Goal: Information Seeking & Learning: Find specific fact

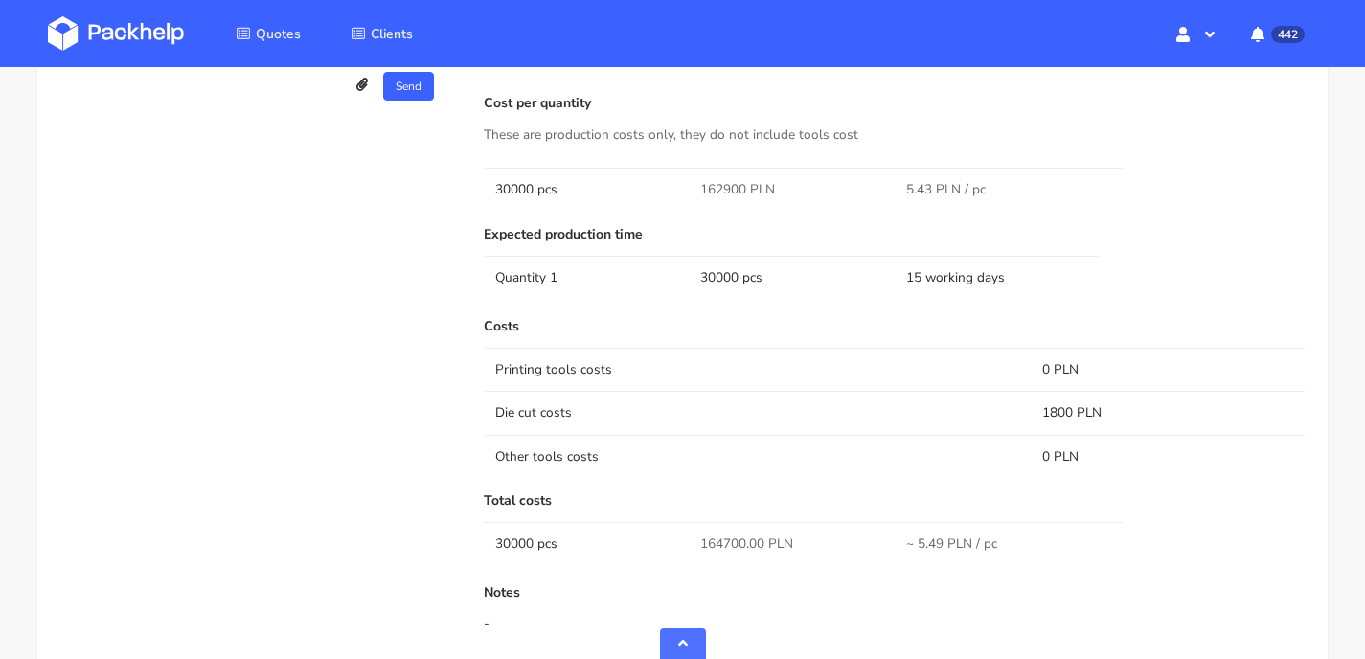
scroll to position [1657, 0]
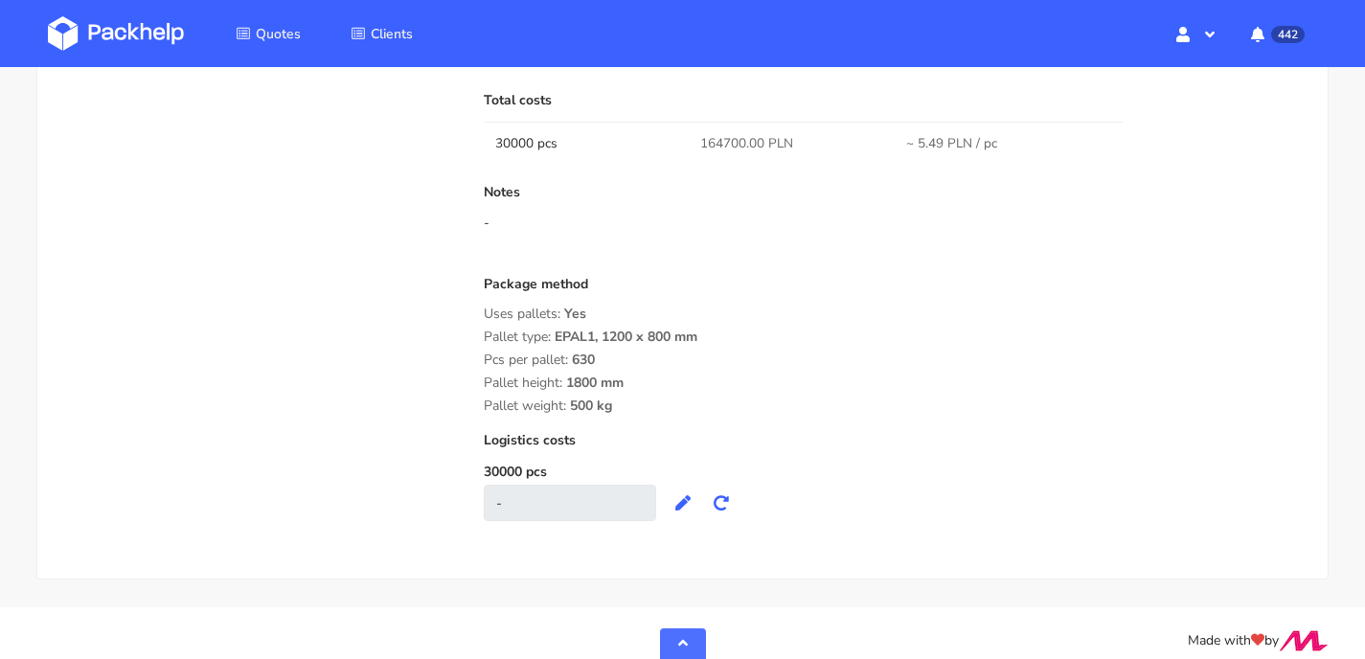
drag, startPoint x: 484, startPoint y: 317, endPoint x: 613, endPoint y: 392, distance: 149.3
click at [613, 392] on div "Package method Uses pallets: Yes Pallet type: EPAL1, 1200 x 800 mm Pcs per pall…" at bounding box center [894, 345] width 821 height 137
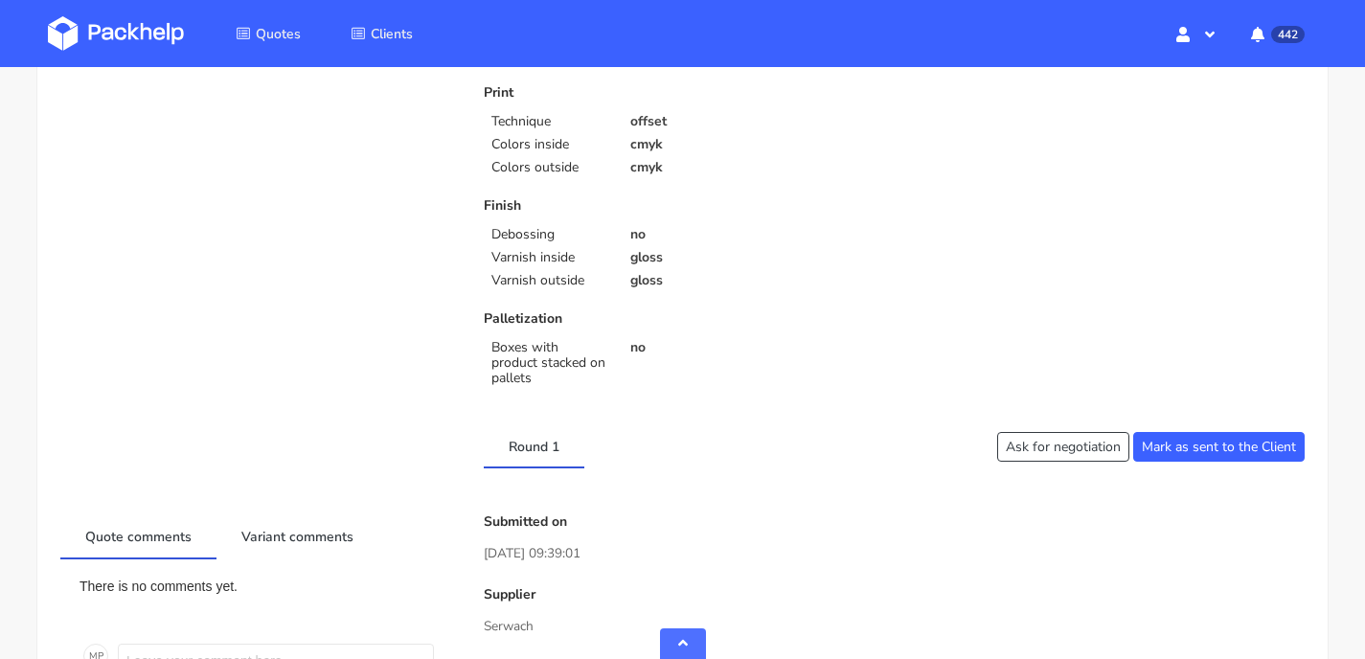
scroll to position [0, 0]
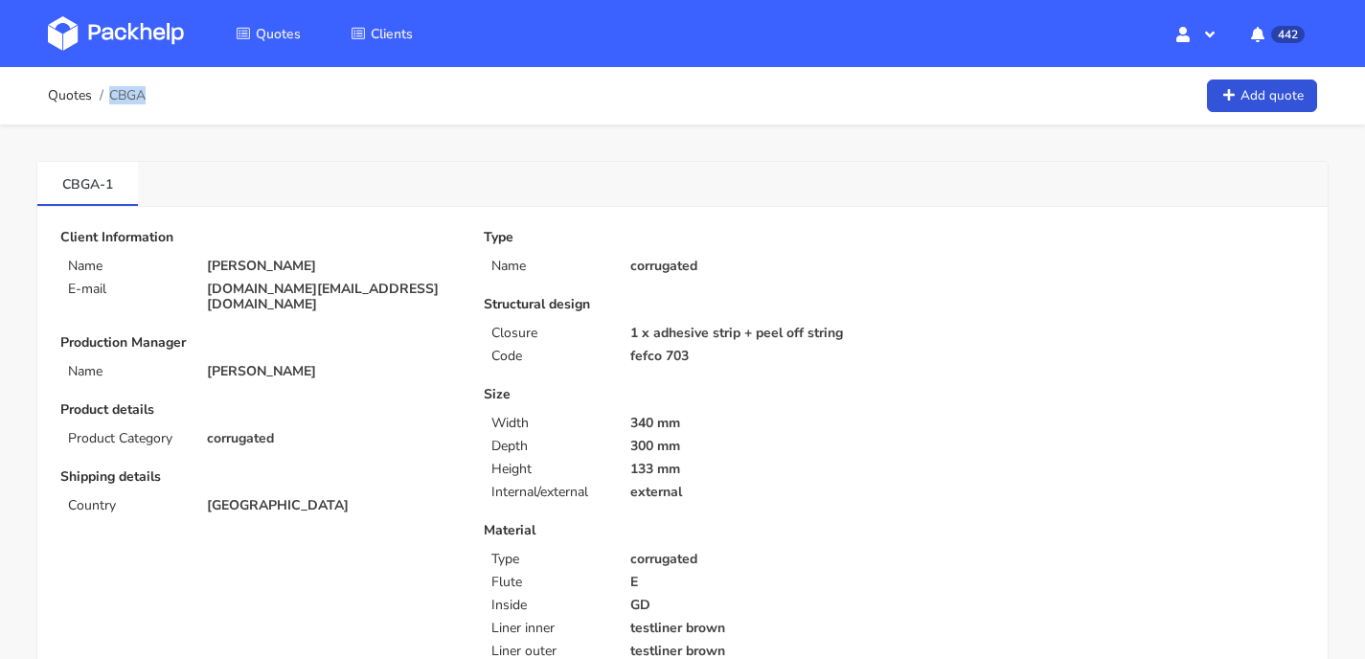
drag, startPoint x: 109, startPoint y: 94, endPoint x: 399, endPoint y: 78, distance: 290.7
click at [146, 98] on li "CBGA" at bounding box center [119, 95] width 54 height 15
click at [108, 97] on li "CBGA" at bounding box center [119, 95] width 54 height 15
copy span "CBGA"
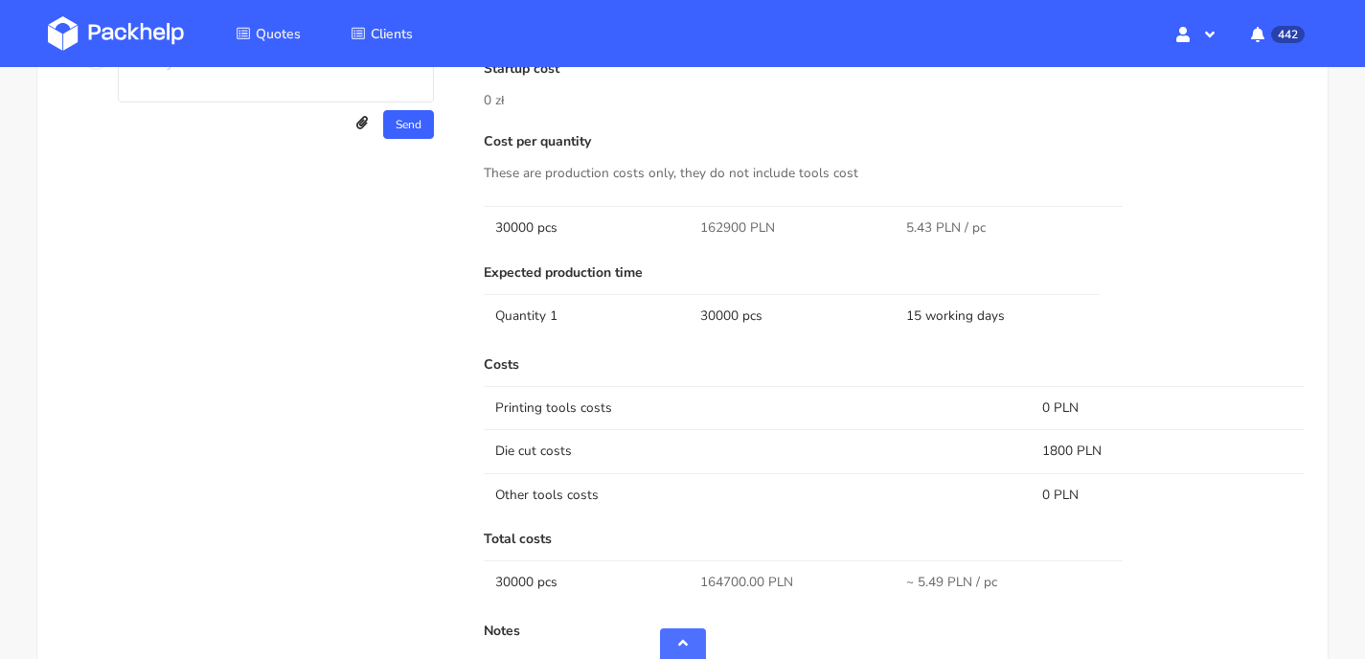
scroll to position [1229, 0]
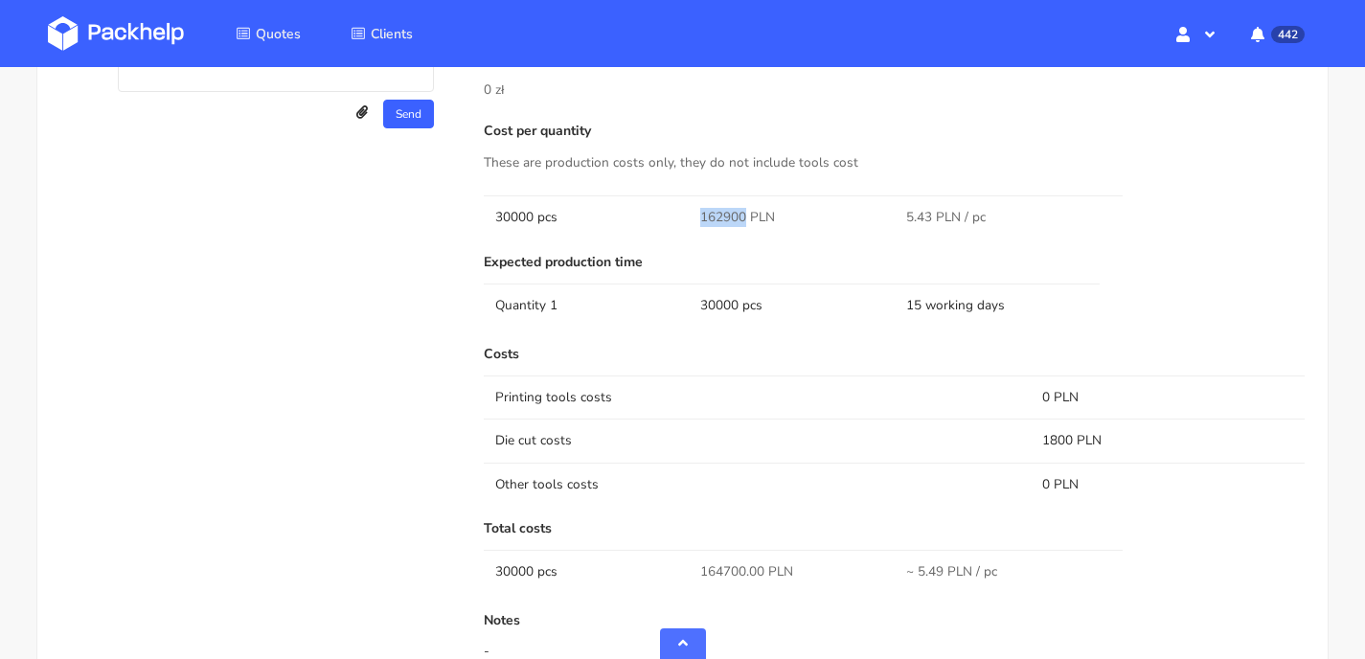
drag, startPoint x: 744, startPoint y: 195, endPoint x: 701, endPoint y: 195, distance: 43.1
click at [701, 208] on span "162900 PLN" at bounding box center [737, 217] width 75 height 19
copy span "162900"
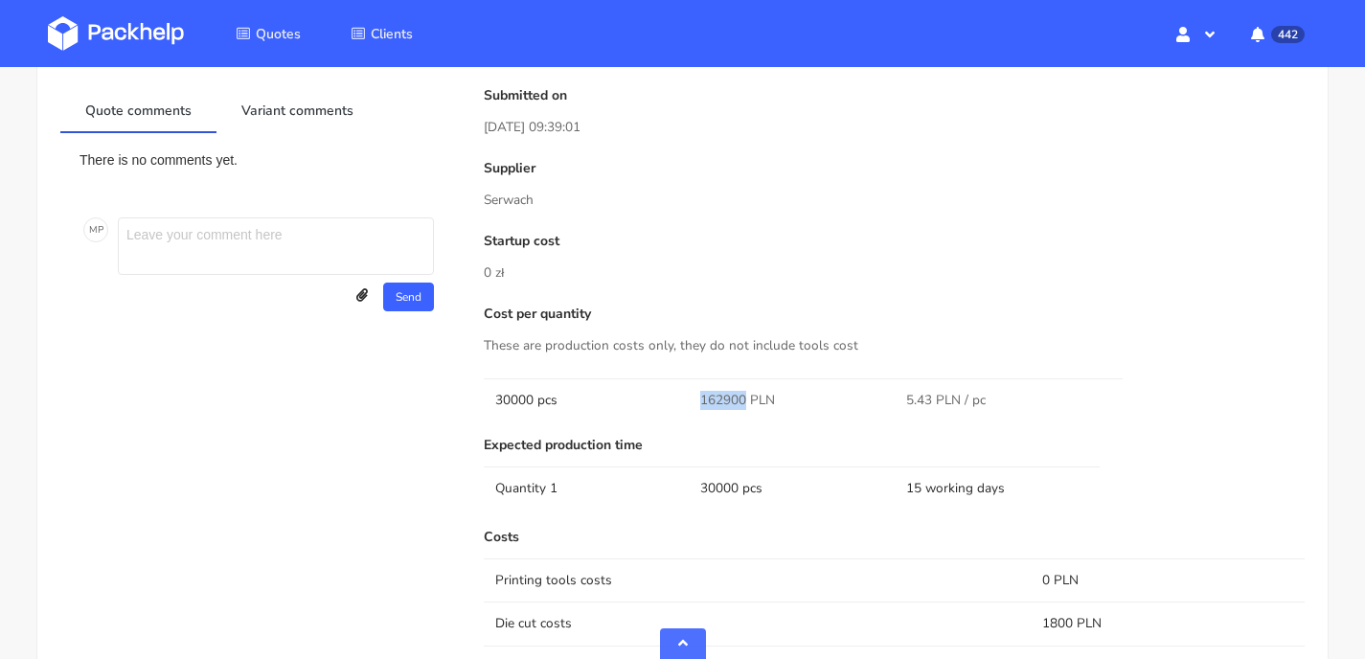
scroll to position [1320, 0]
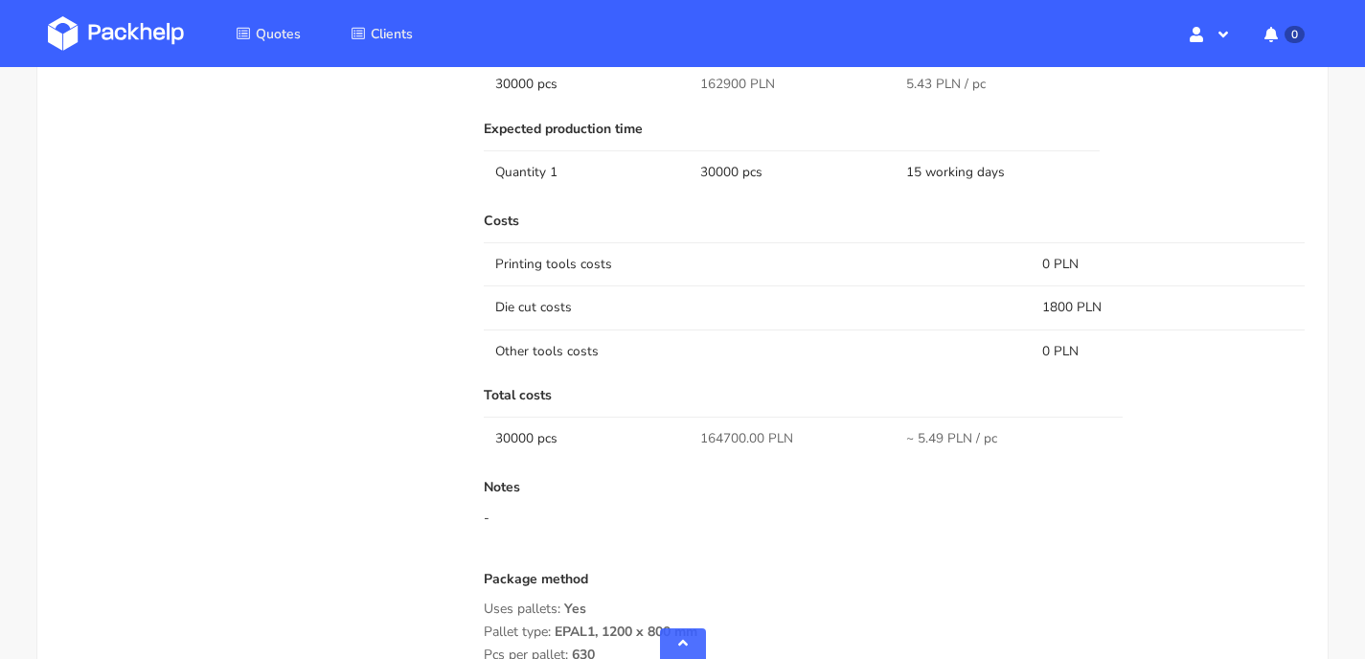
scroll to position [1581, 0]
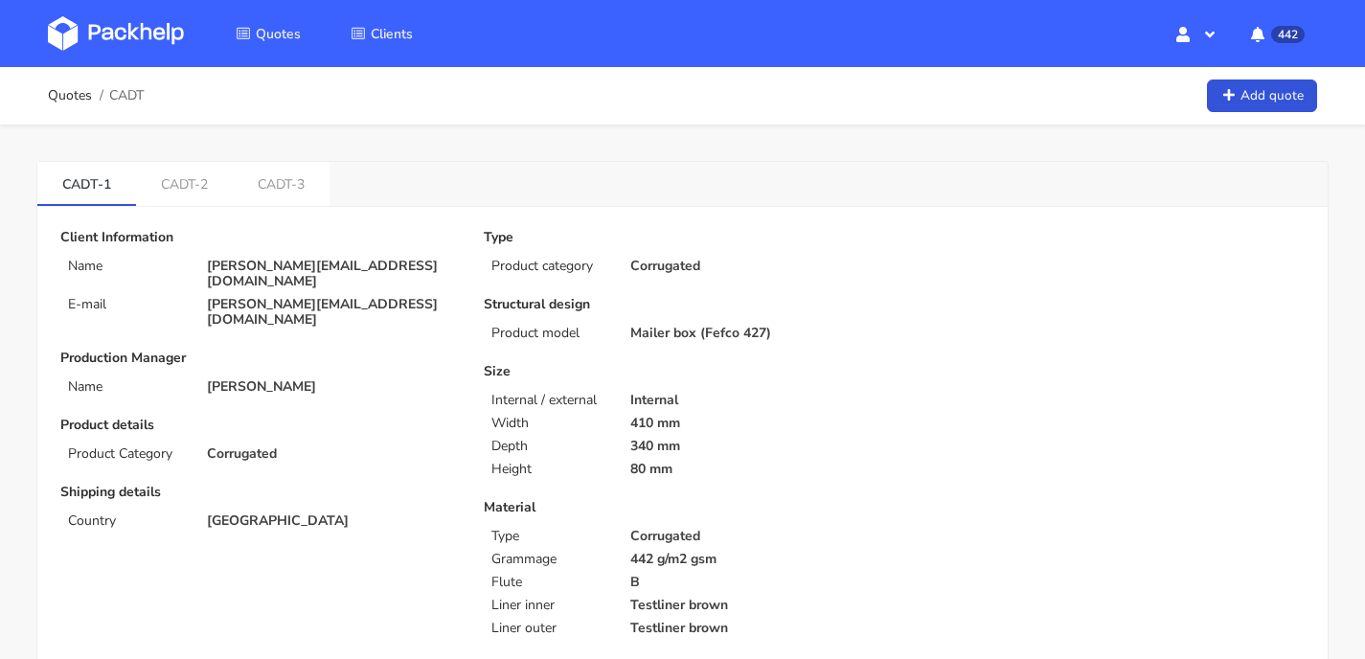
click at [158, 32] on img at bounding box center [116, 33] width 136 height 34
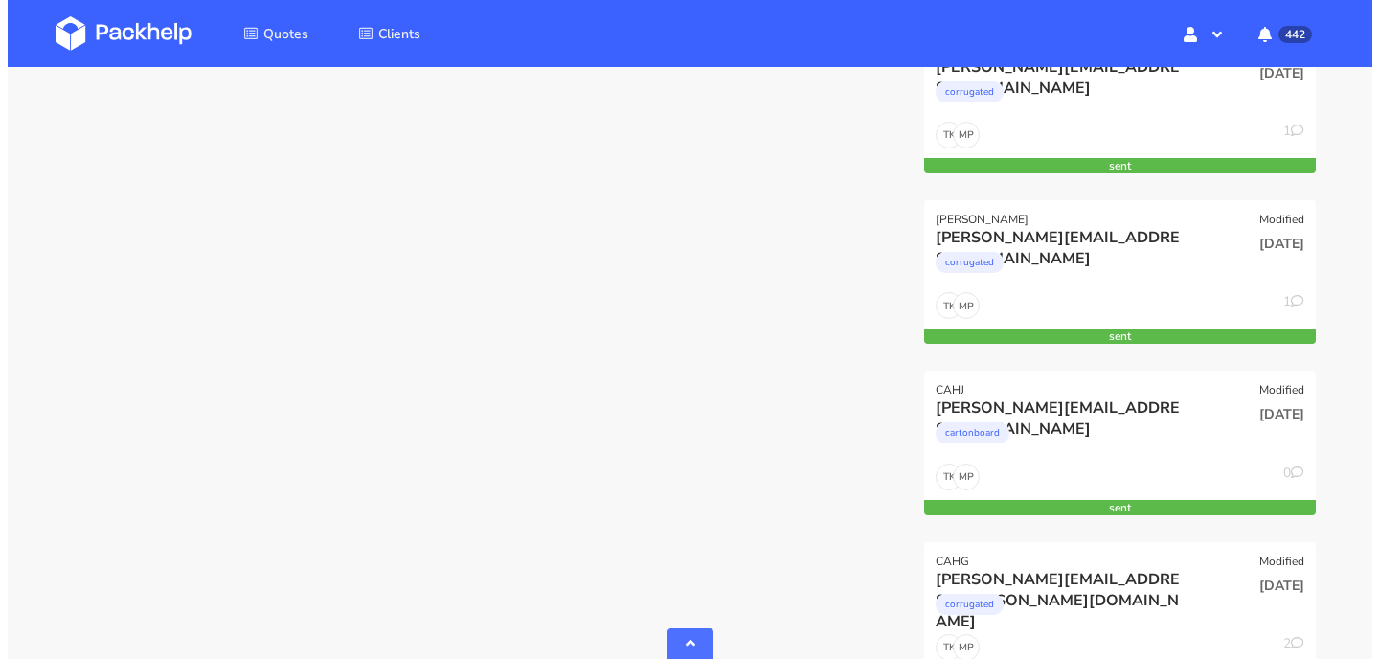
scroll to position [14745, 0]
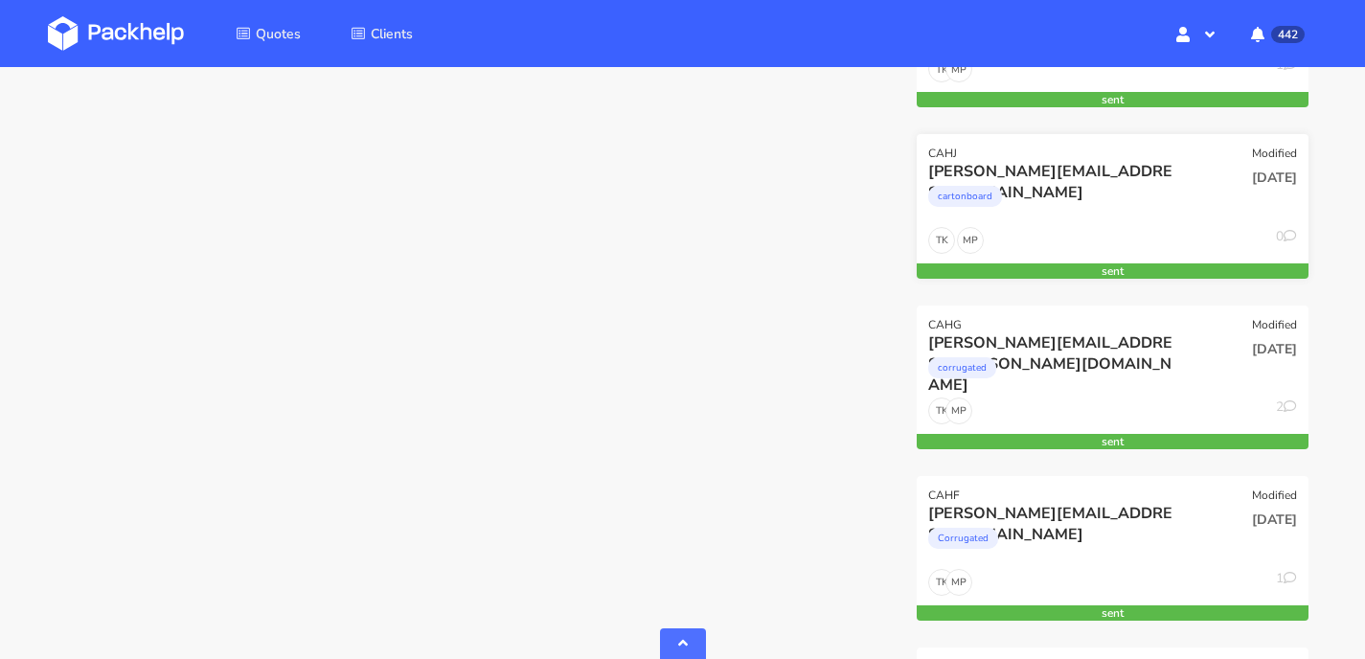
click at [1080, 232] on div "MP TK 0" at bounding box center [1113, 245] width 392 height 36
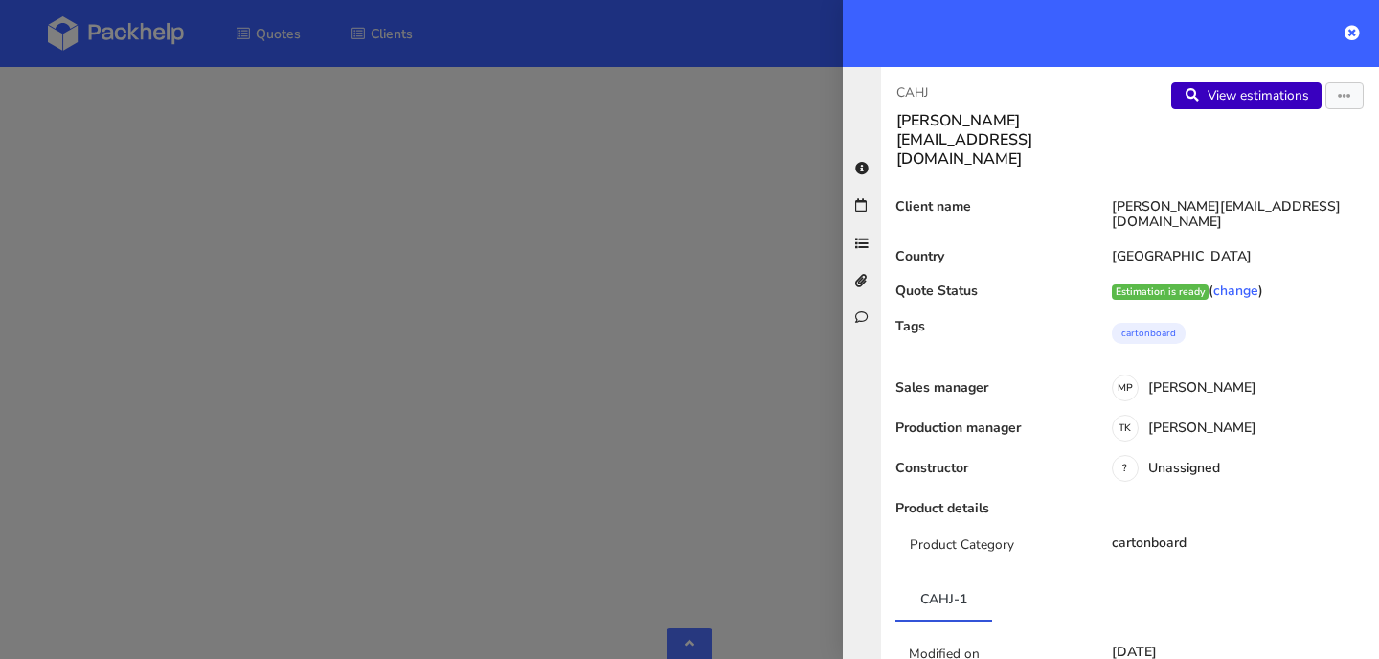
click at [1207, 87] on link "View estimations" at bounding box center [1246, 95] width 150 height 27
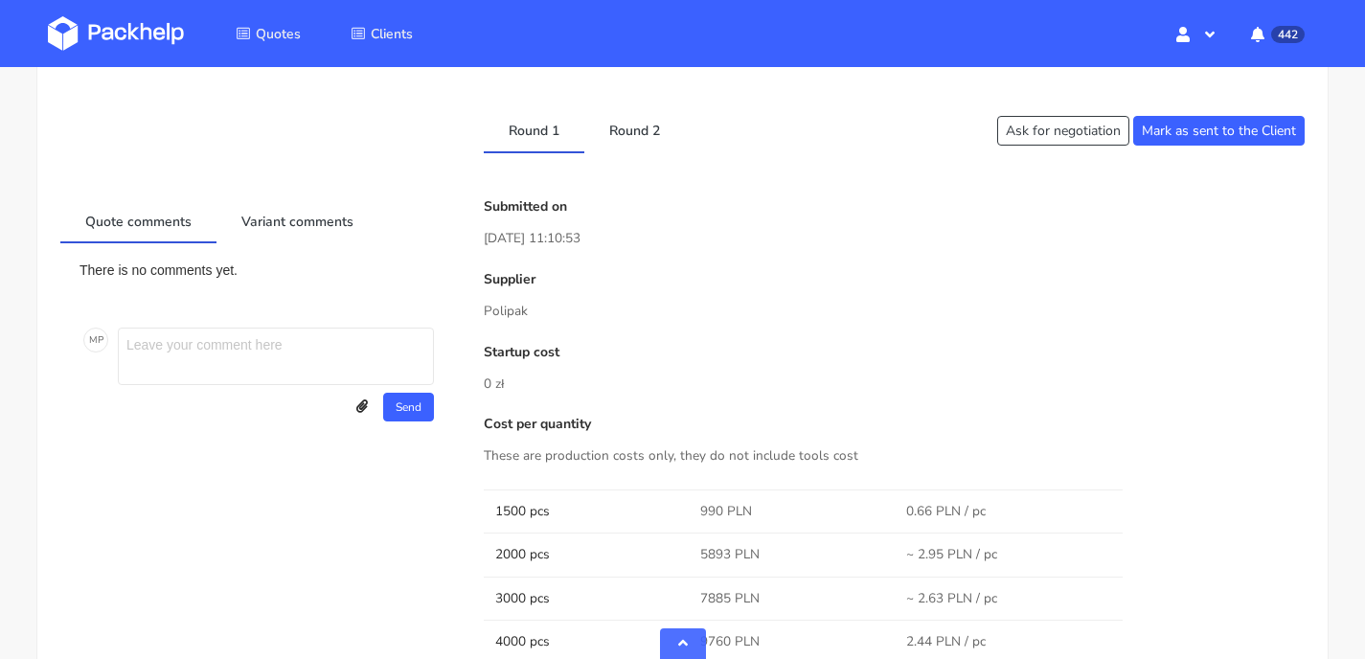
scroll to position [1043, 0]
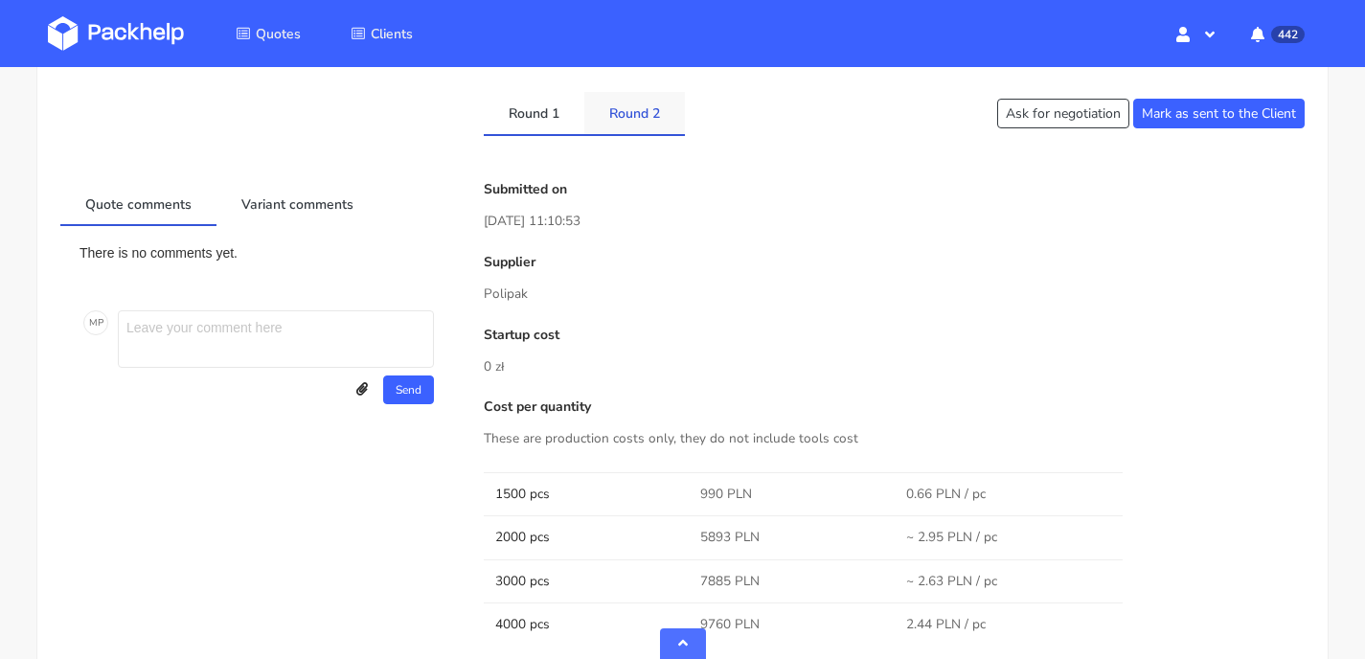
click at [647, 108] on link "Round 2" at bounding box center [634, 113] width 101 height 42
click at [562, 126] on link "Round 1" at bounding box center [534, 113] width 101 height 42
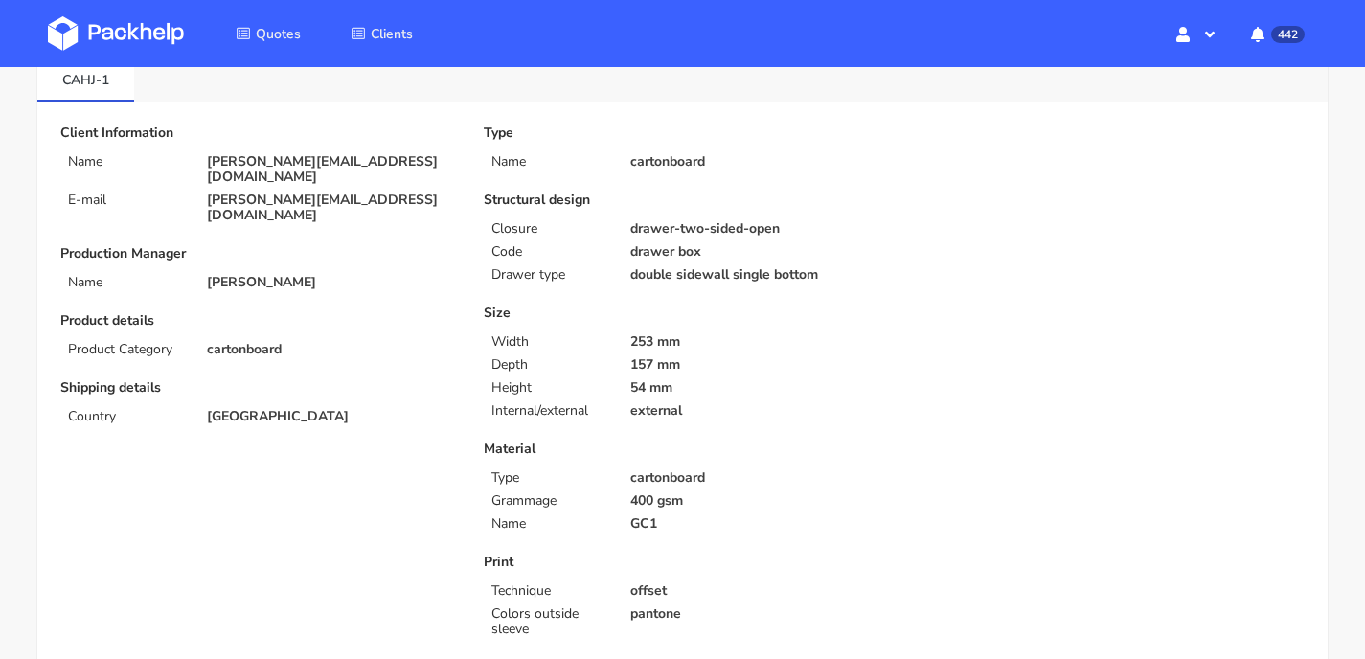
scroll to position [0, 0]
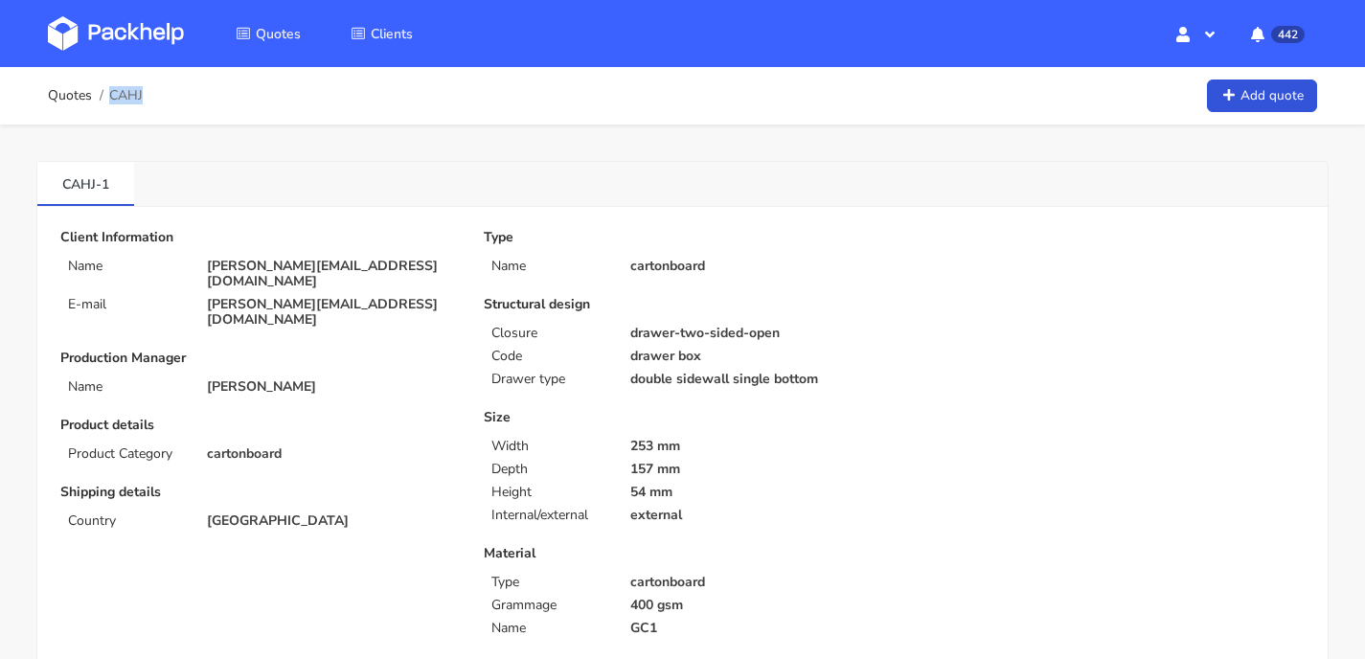
drag, startPoint x: 148, startPoint y: 89, endPoint x: 141, endPoint y: 96, distance: 10.2
click at [143, 99] on div "Quotes CAHJ Add quote" at bounding box center [682, 96] width 1269 height 38
copy span "CAHJ"
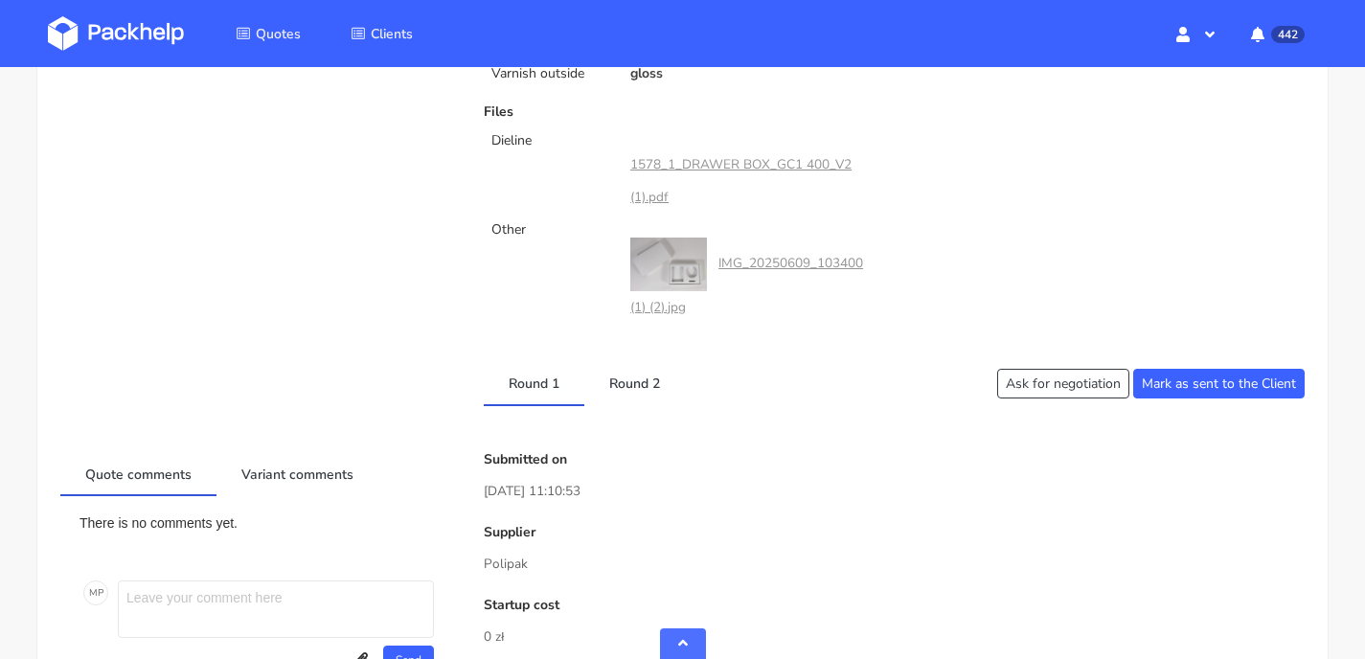
scroll to position [609, 0]
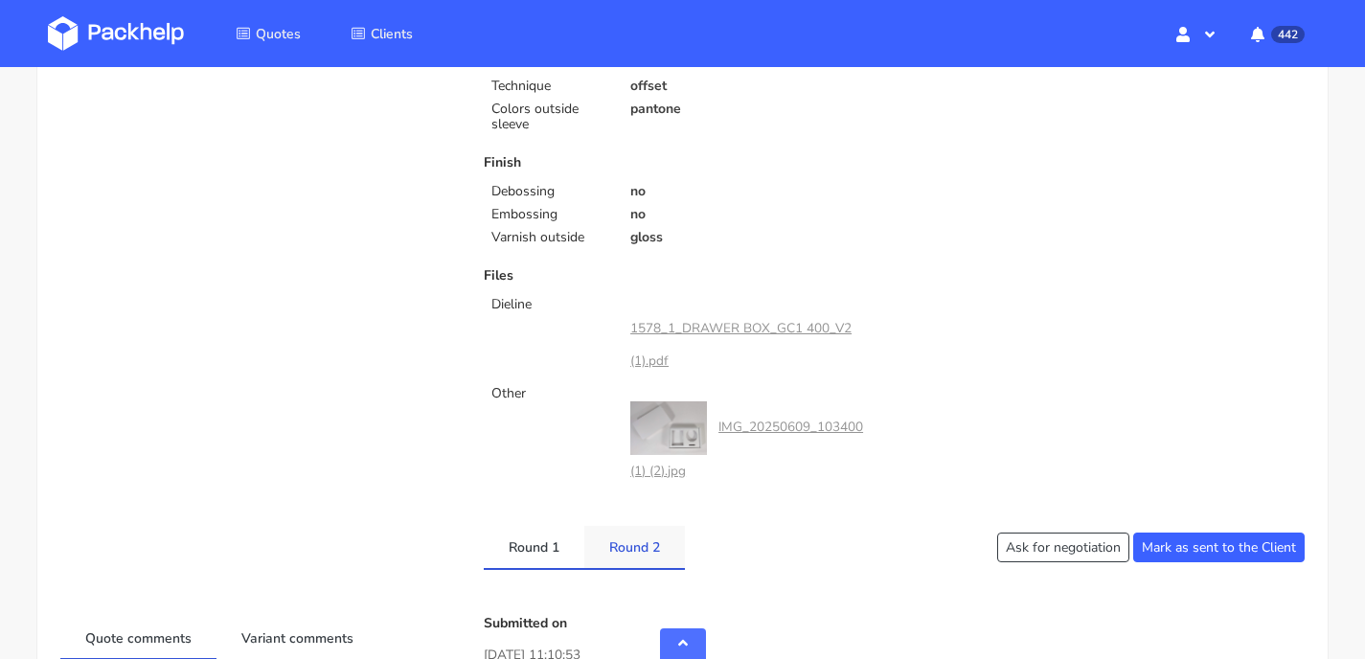
click at [644, 564] on link "Round 2" at bounding box center [634, 547] width 101 height 42
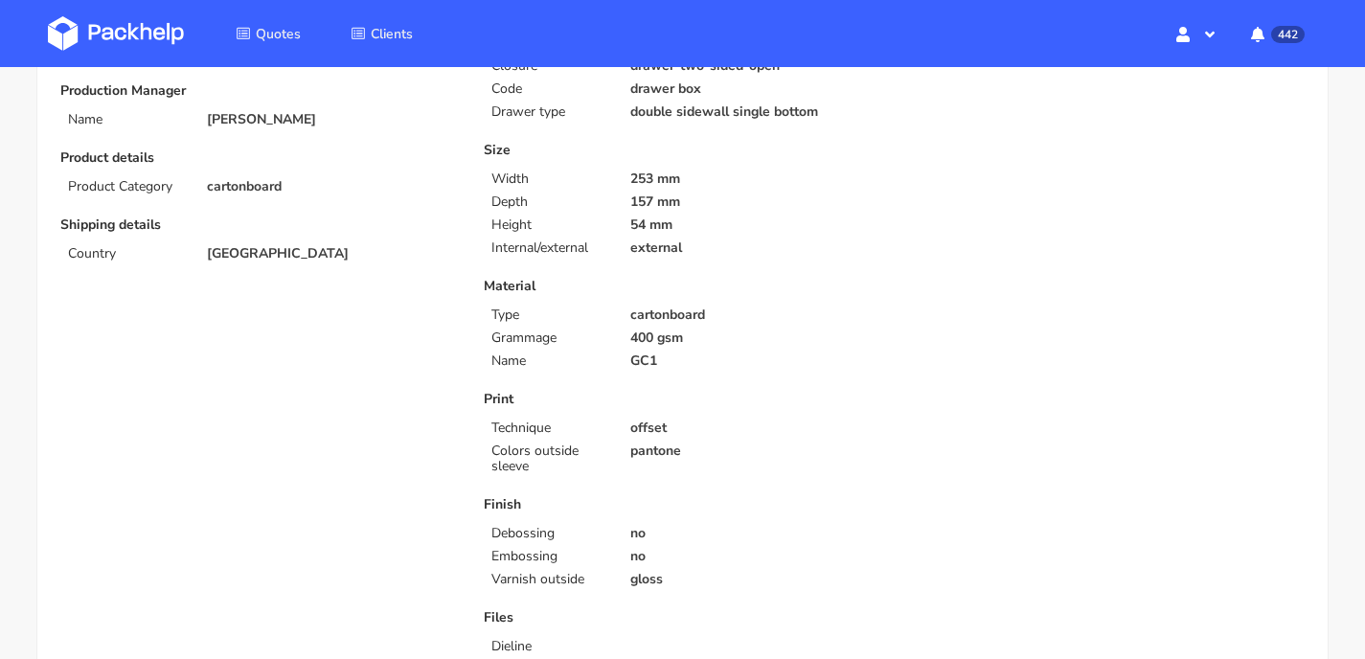
scroll to position [0, 0]
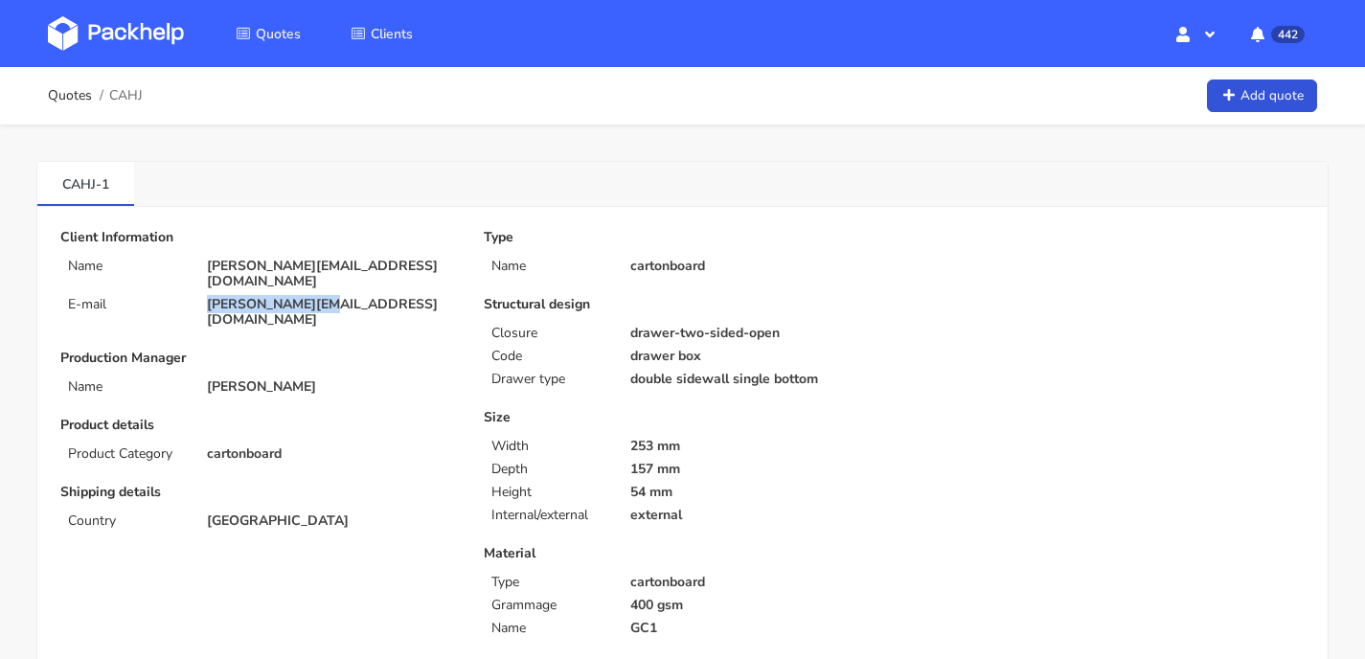
drag, startPoint x: 339, startPoint y: 289, endPoint x: 207, endPoint y: 286, distance: 132.2
click at [207, 297] on p "alan@smileep.com" at bounding box center [332, 312] width 251 height 31
copy p "alan@smileep.com"
drag, startPoint x: 109, startPoint y: 94, endPoint x: 143, endPoint y: 93, distance: 33.5
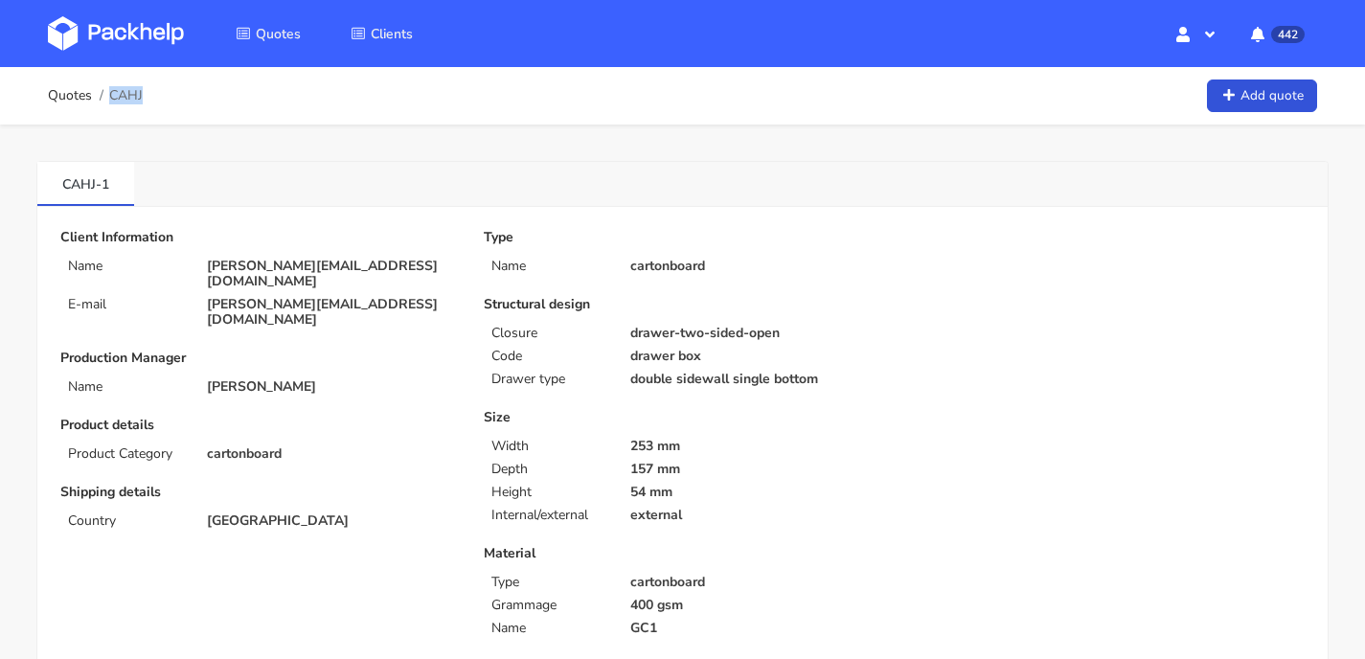
click at [143, 93] on span "CAHJ" at bounding box center [126, 95] width 34 height 15
copy span "CAHJ"
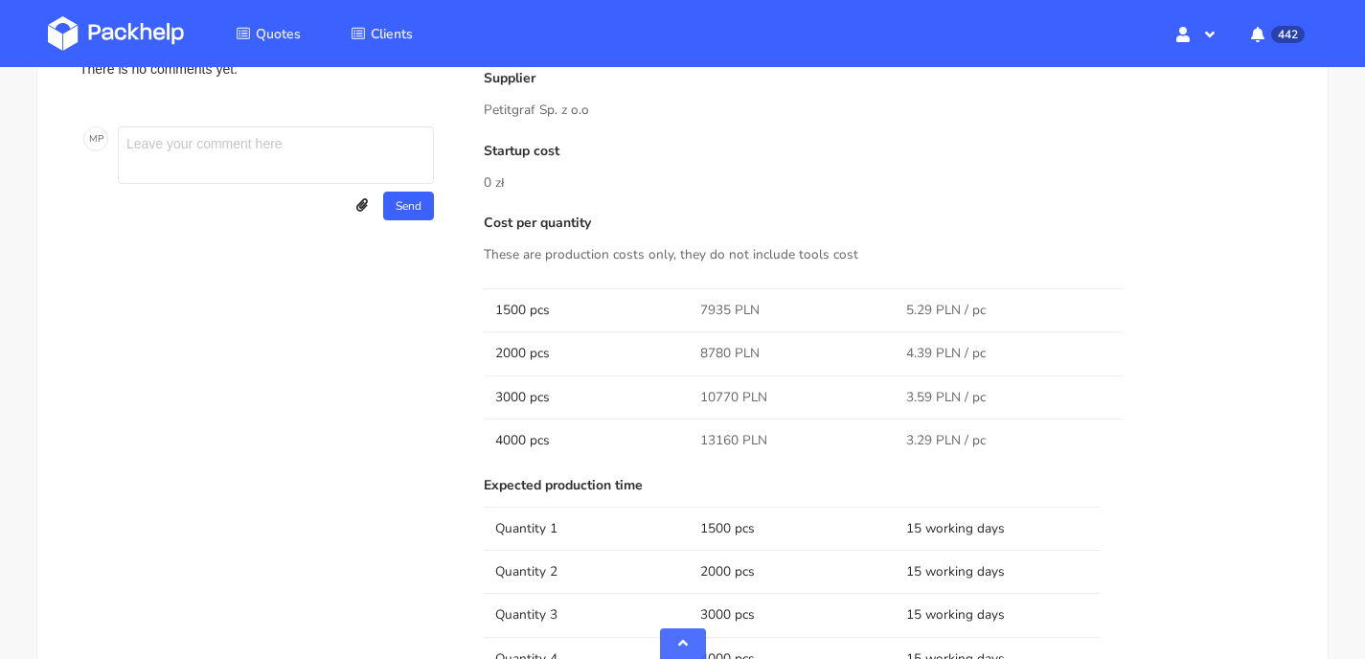
scroll to position [882, 0]
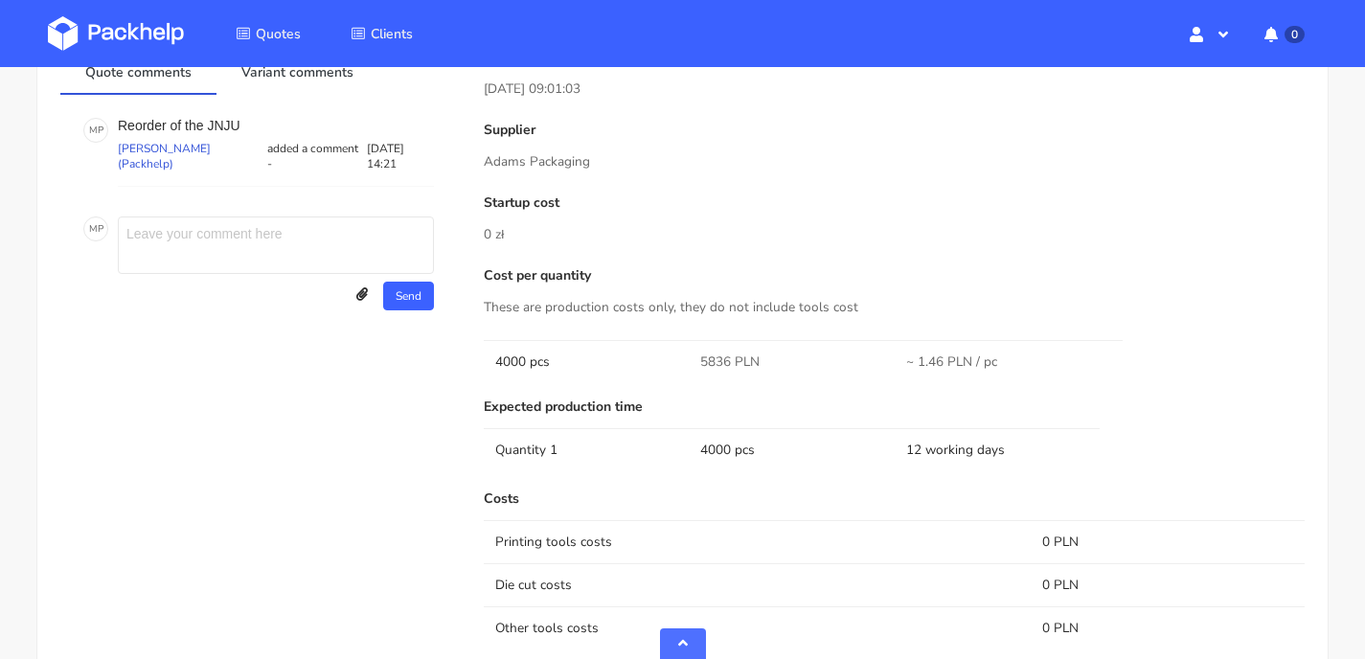
scroll to position [1260, 0]
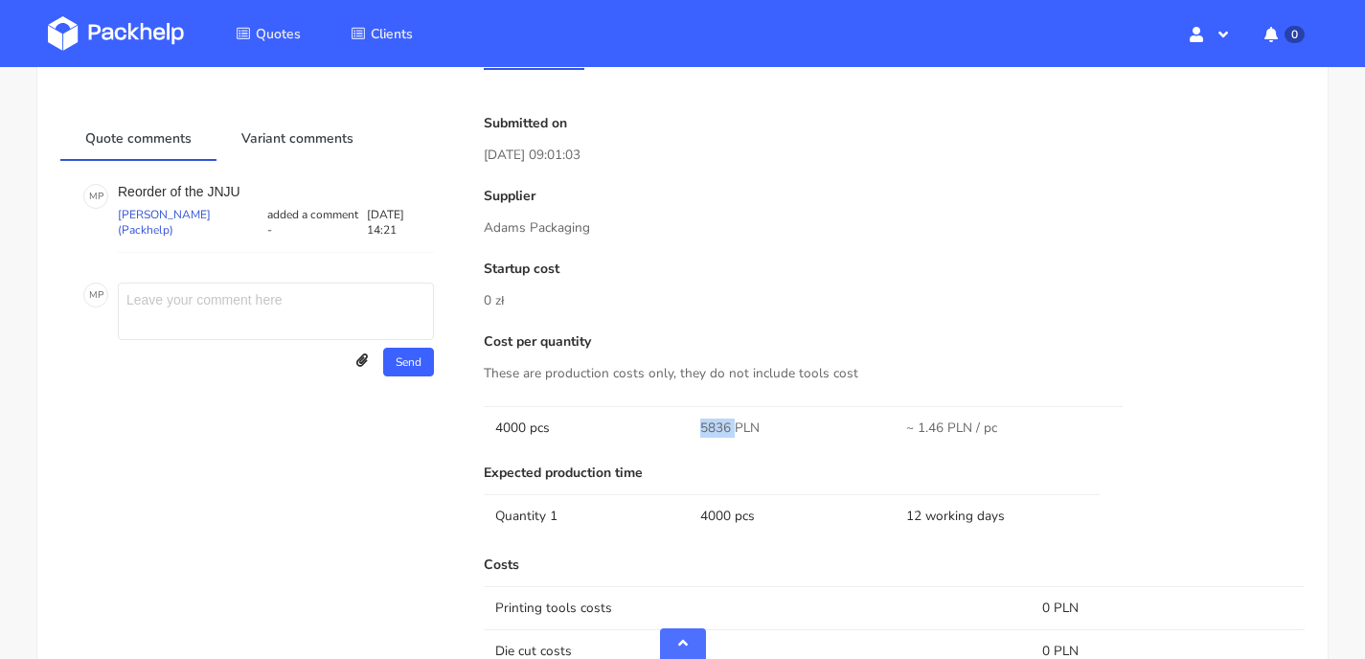
drag, startPoint x: 734, startPoint y: 410, endPoint x: 692, endPoint y: 410, distance: 42.1
click at [692, 410] on td "5836 PLN" at bounding box center [791, 427] width 205 height 43
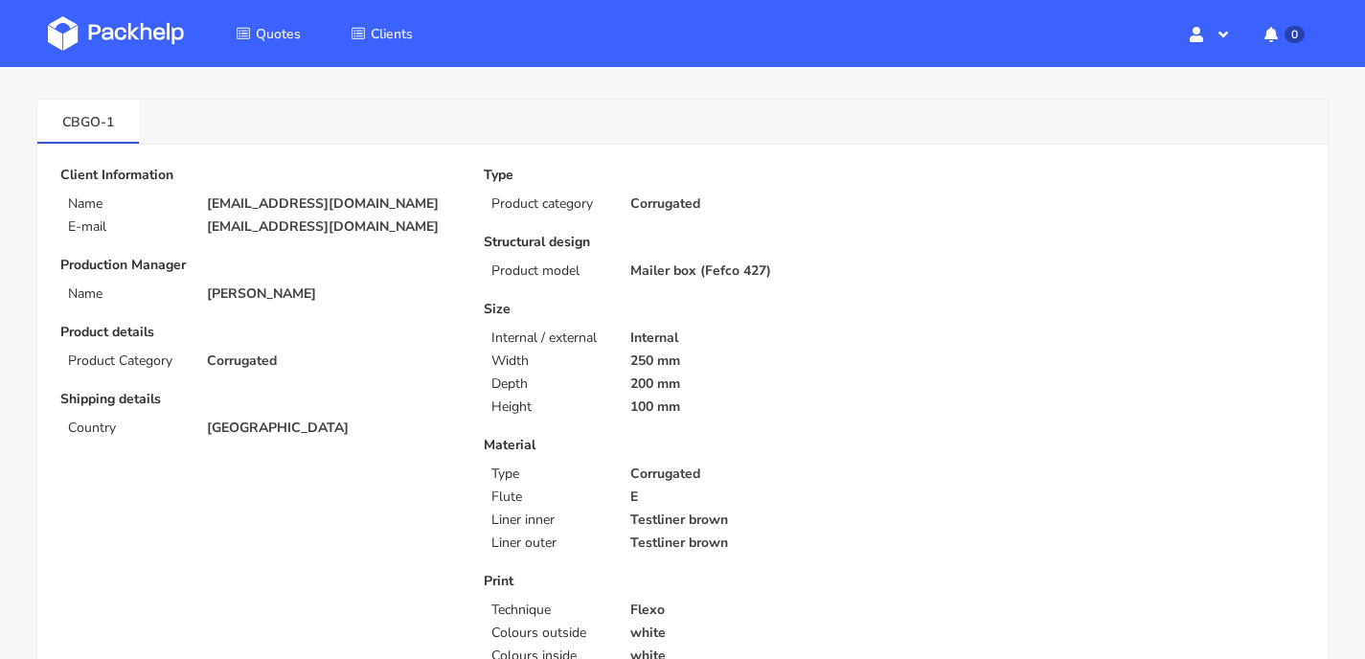
scroll to position [0, 0]
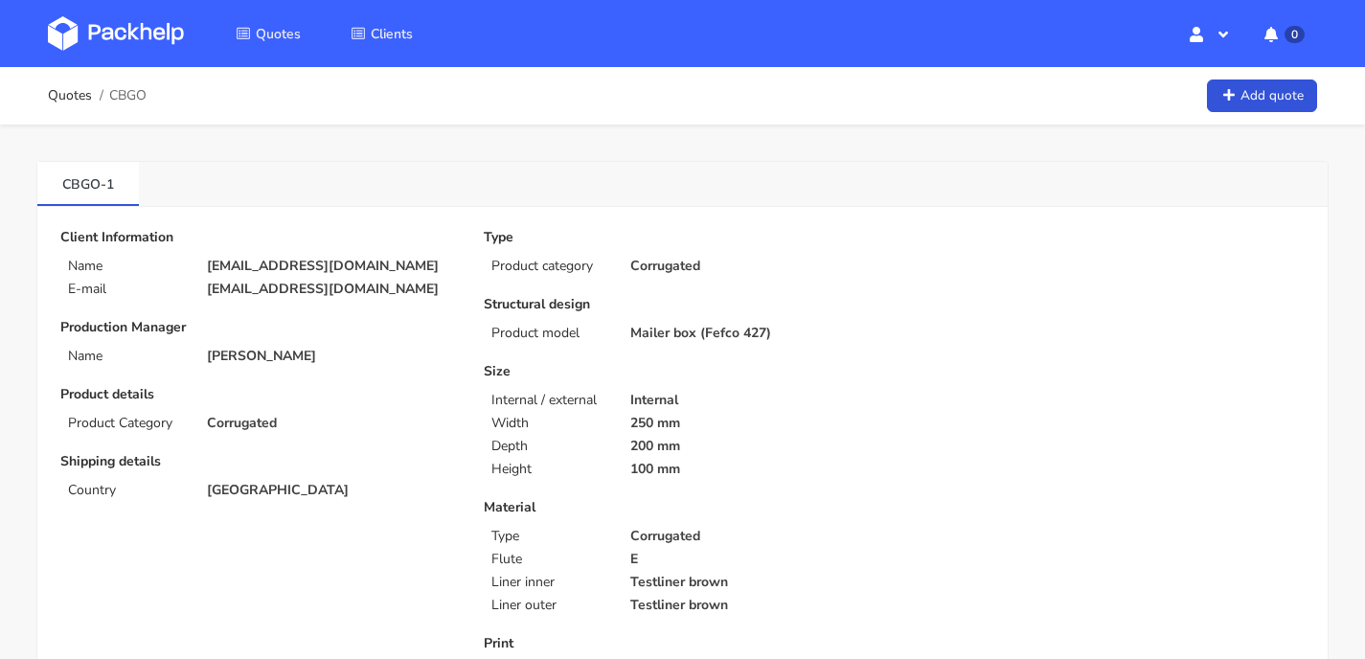
click at [156, 34] on img at bounding box center [116, 33] width 136 height 34
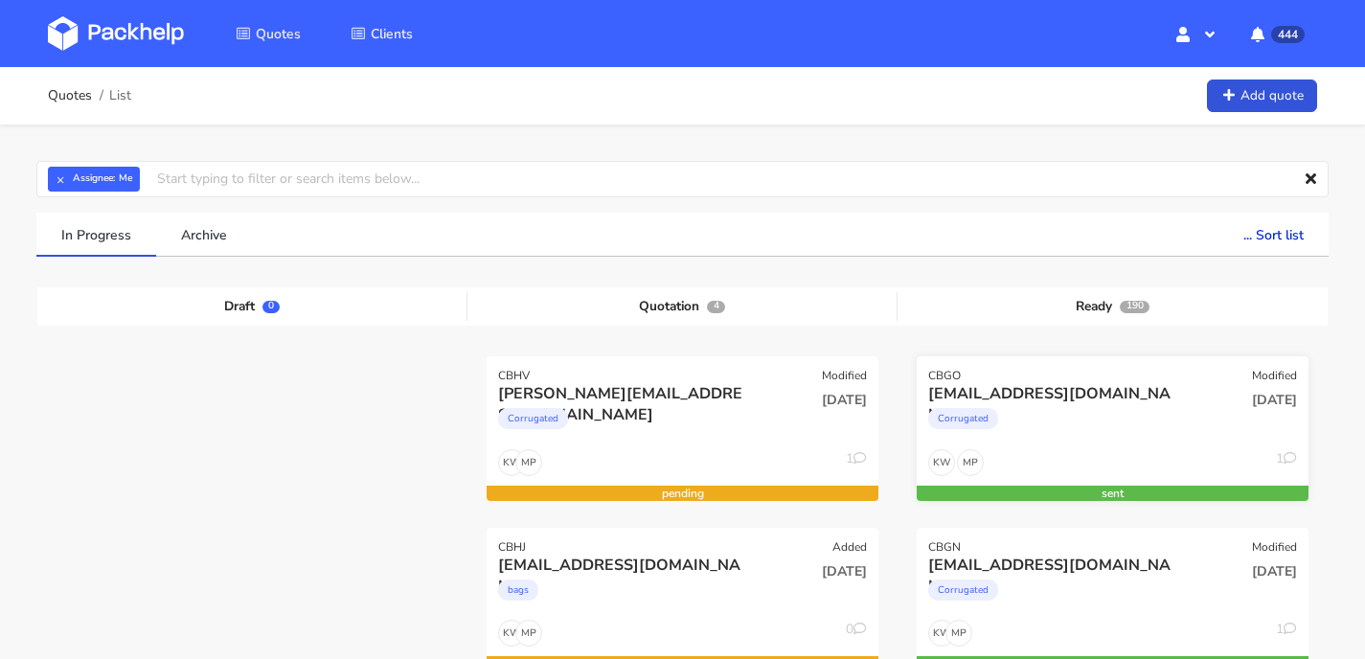
click at [1053, 410] on div "Corrugated" at bounding box center [1053, 423] width 250 height 38
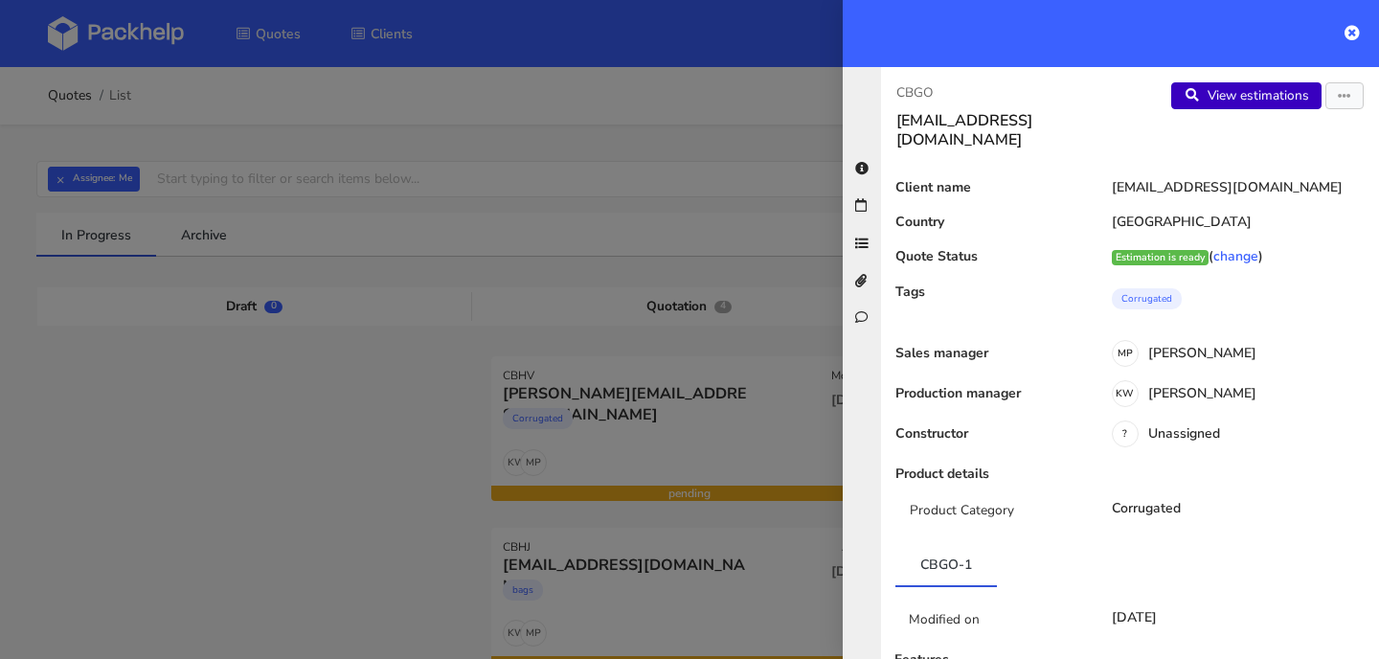
click at [1226, 83] on link "View estimations" at bounding box center [1246, 95] width 150 height 27
click at [1352, 32] on icon at bounding box center [1352, 32] width 15 height 15
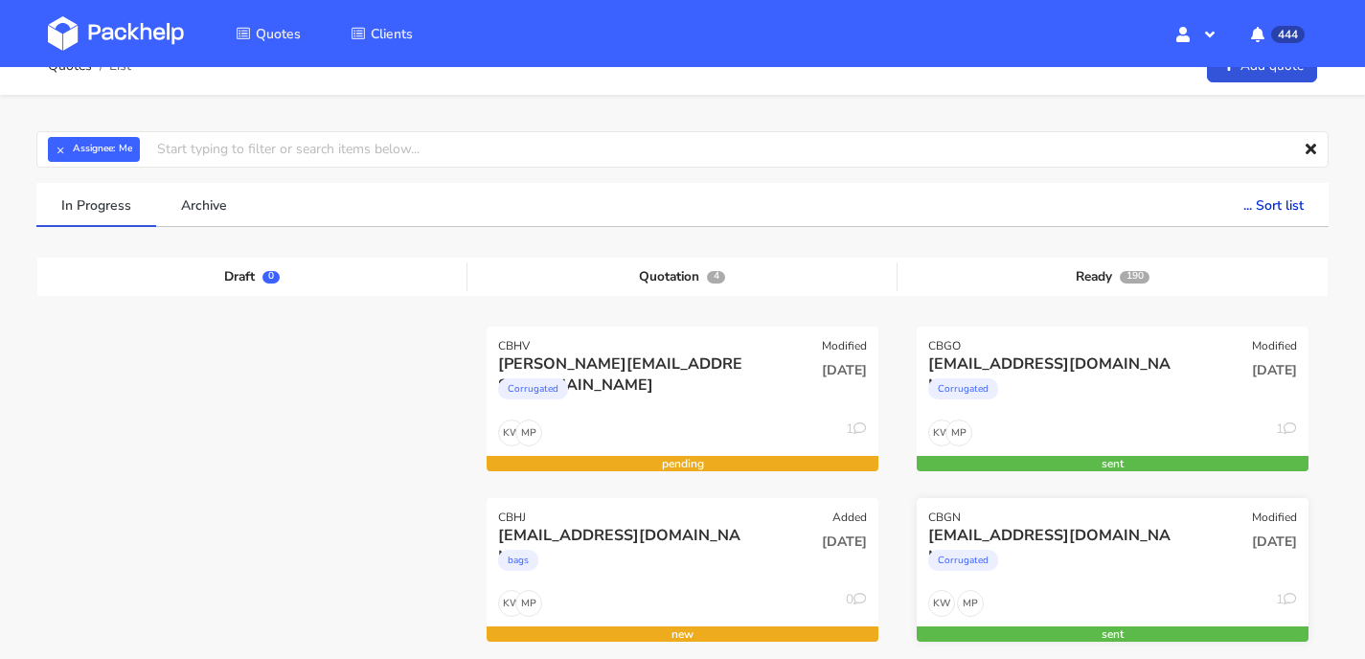
scroll to position [173, 0]
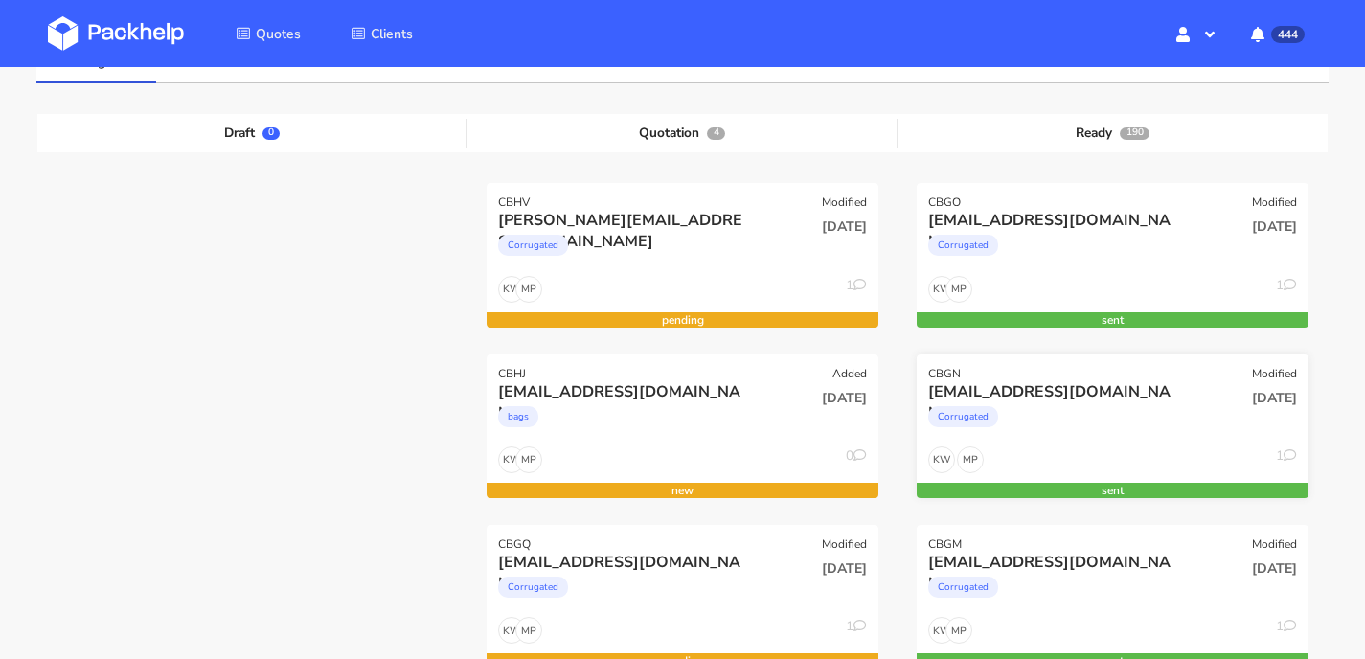
click at [1094, 390] on div "[EMAIL_ADDRESS][DOMAIN_NAME]" at bounding box center [1053, 391] width 250 height 21
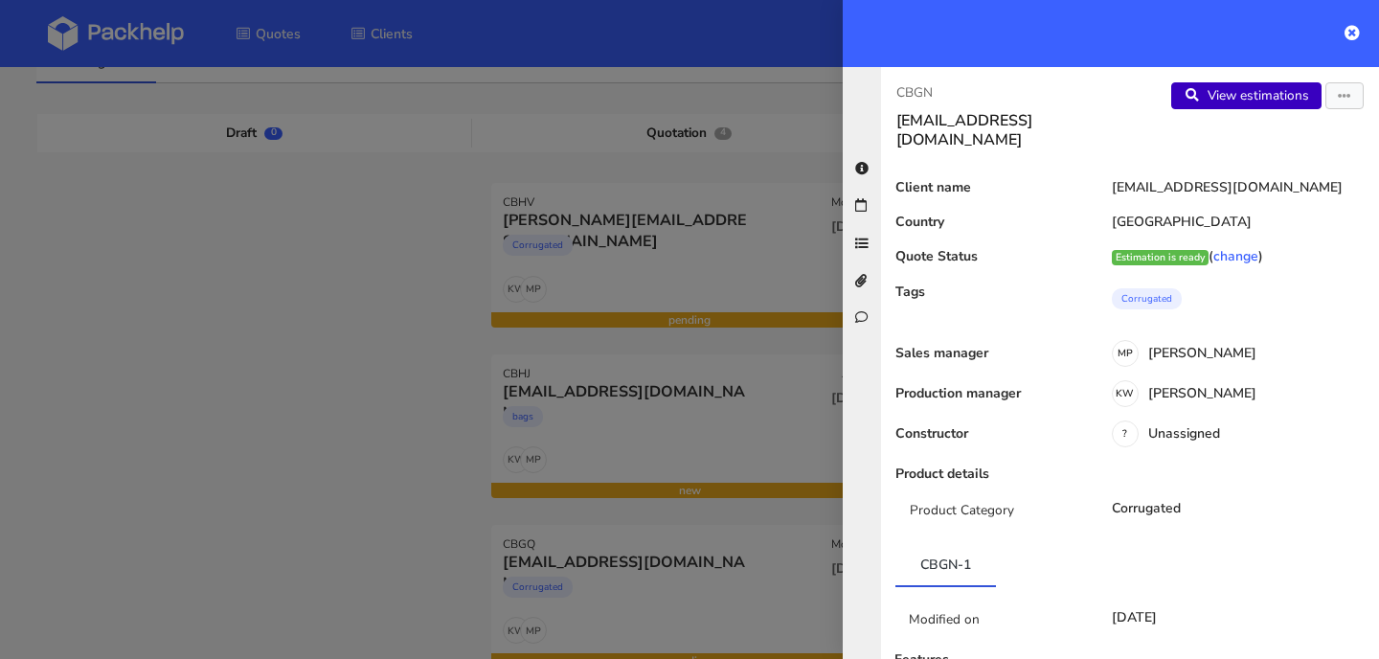
click at [1202, 90] on link "View estimations" at bounding box center [1246, 95] width 150 height 27
click at [1349, 38] on icon at bounding box center [1352, 32] width 15 height 15
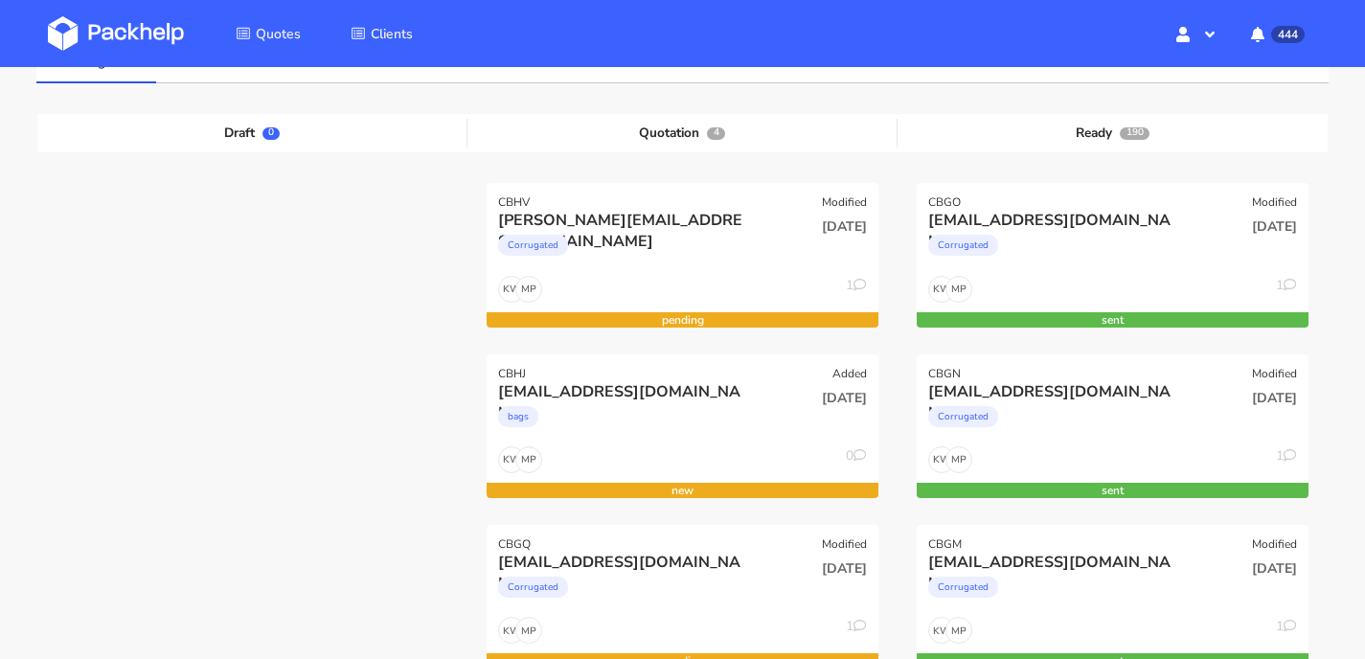
scroll to position [328, 0]
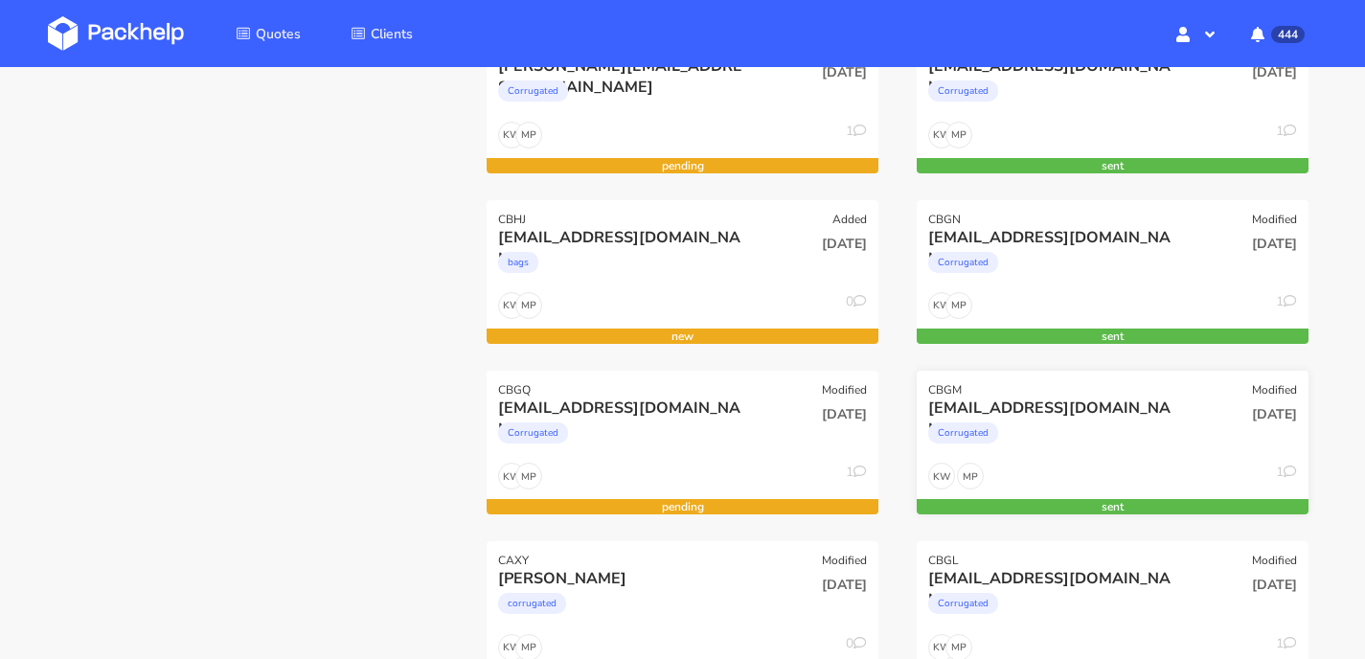
click at [1177, 379] on div "CBGM Modified" at bounding box center [1113, 384] width 392 height 27
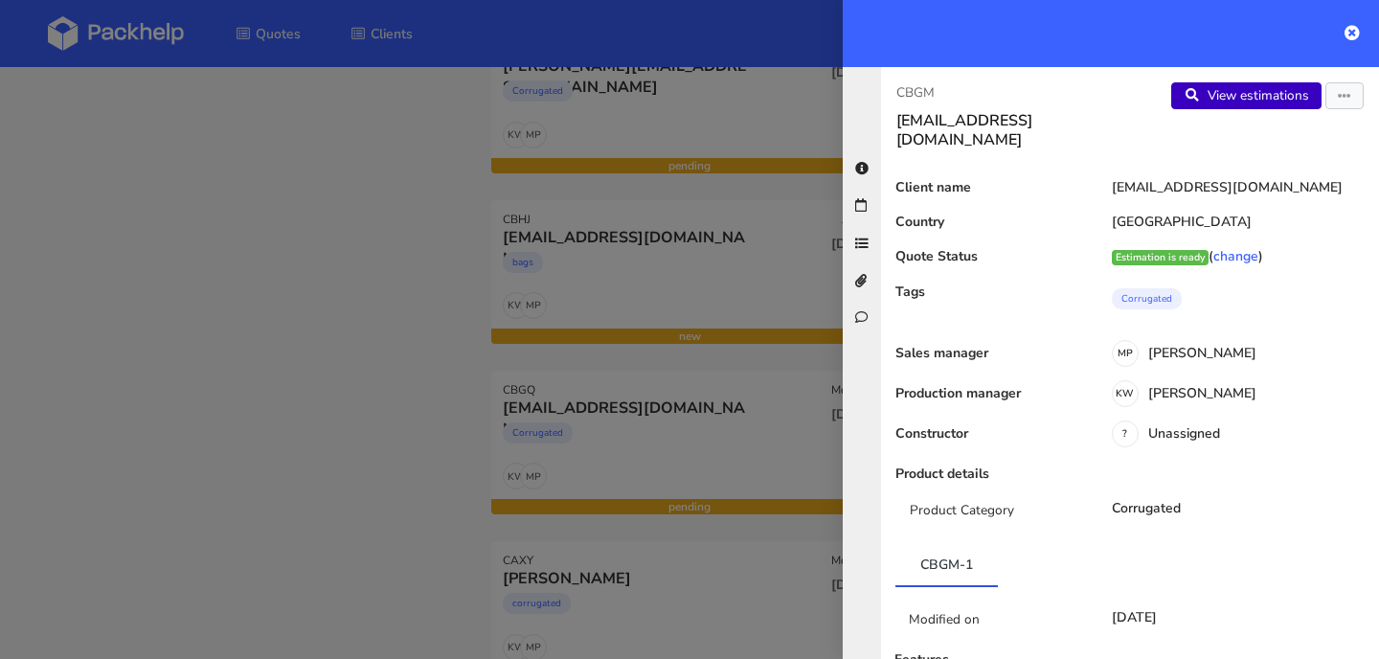
click at [1189, 94] on link "View estimations" at bounding box center [1246, 95] width 150 height 27
click at [1353, 22] on link at bounding box center [1352, 33] width 15 height 23
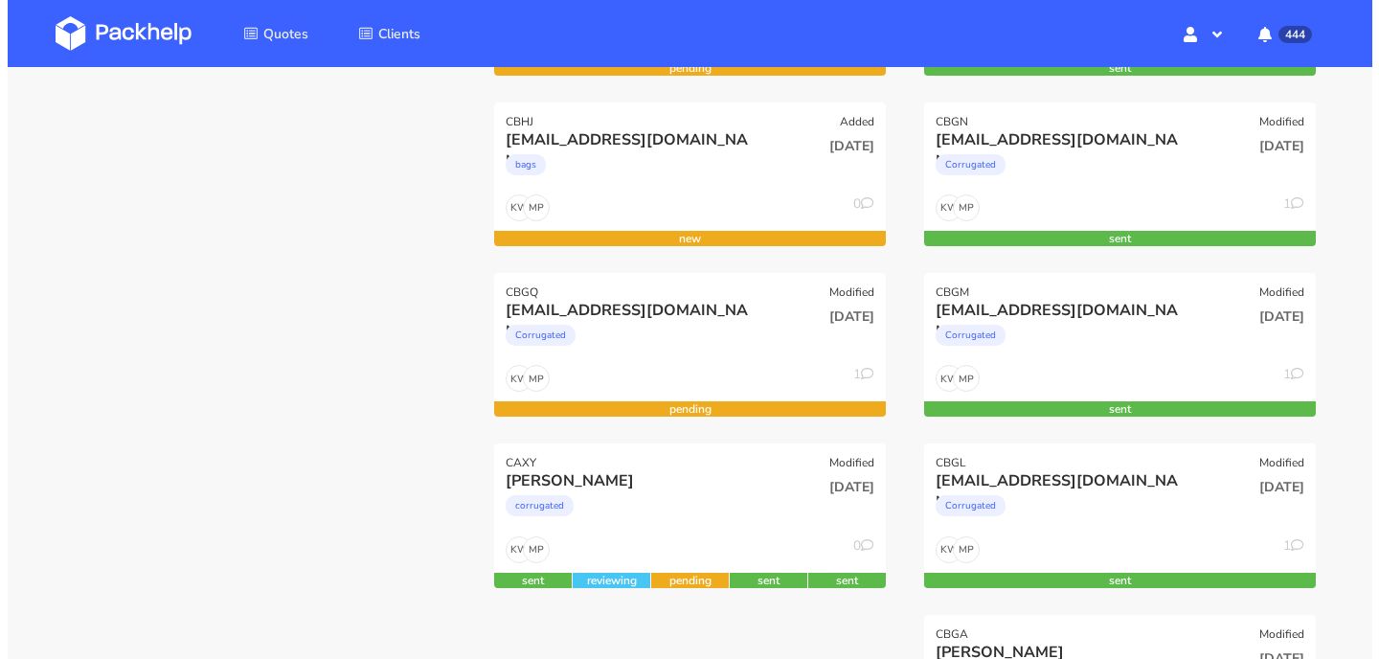
scroll to position [670, 0]
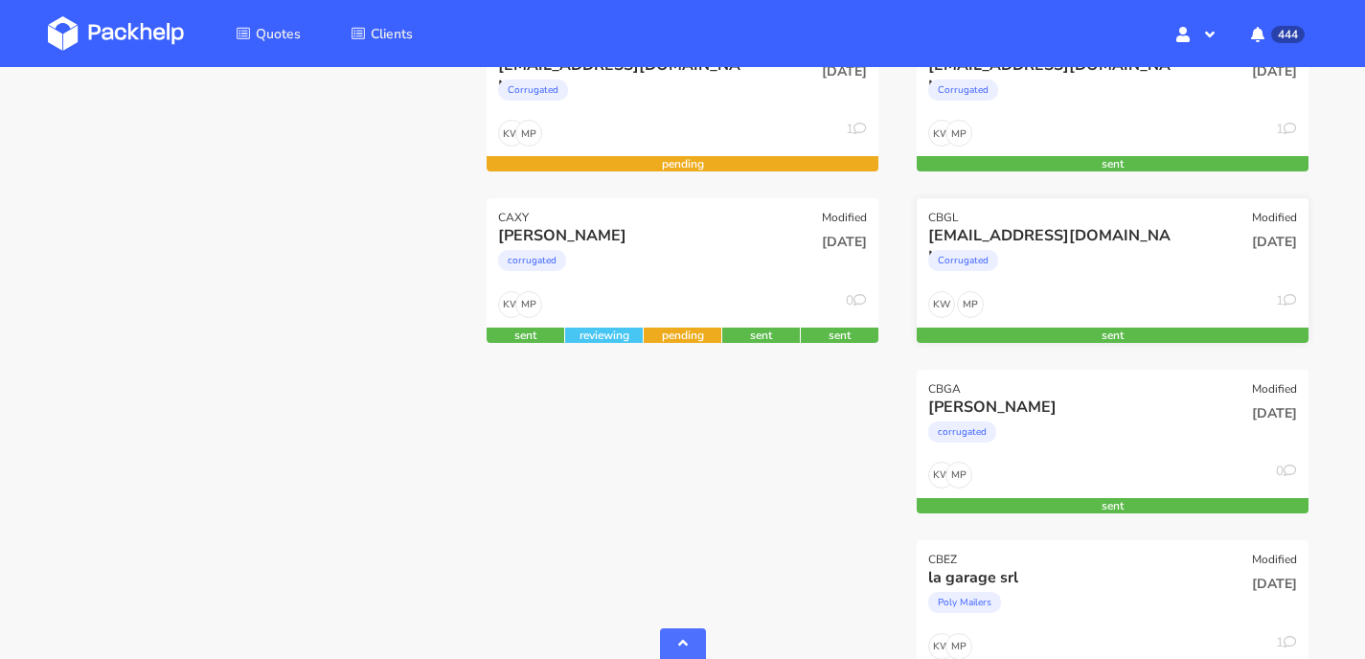
click at [1252, 243] on span "[DATE]" at bounding box center [1274, 242] width 45 height 18
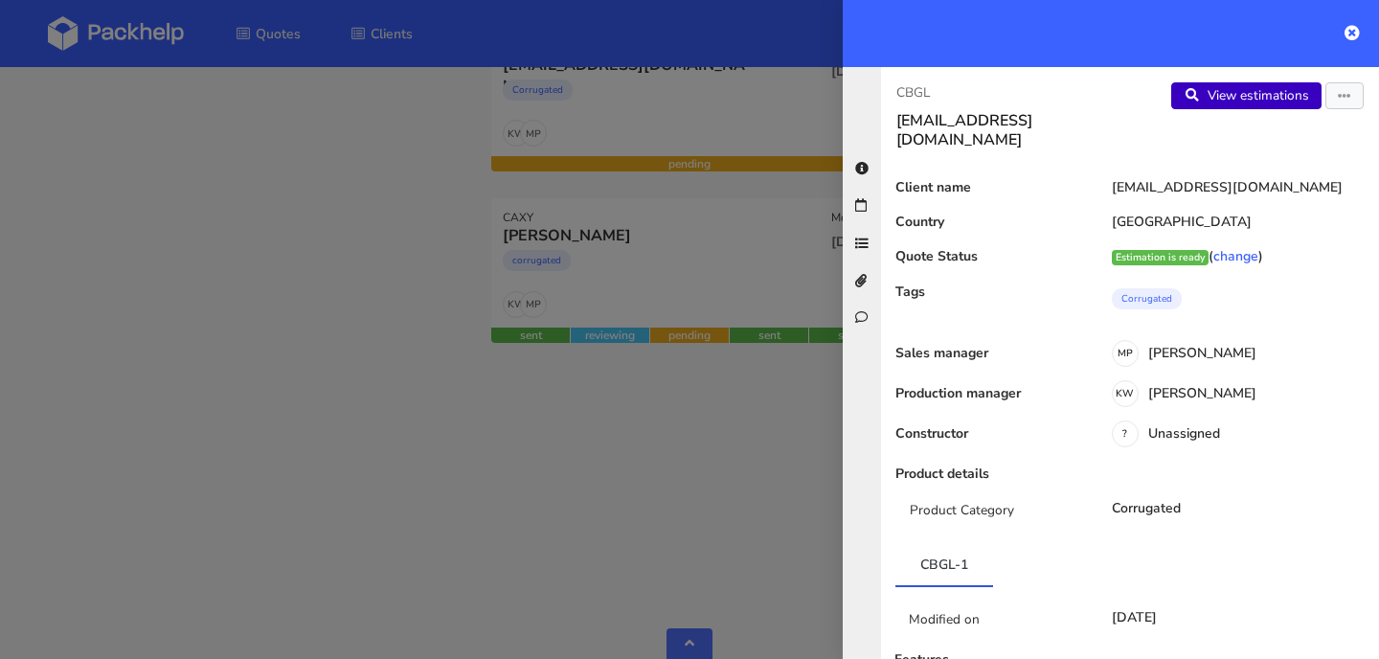
click at [1233, 102] on link "View estimations" at bounding box center [1246, 95] width 150 height 27
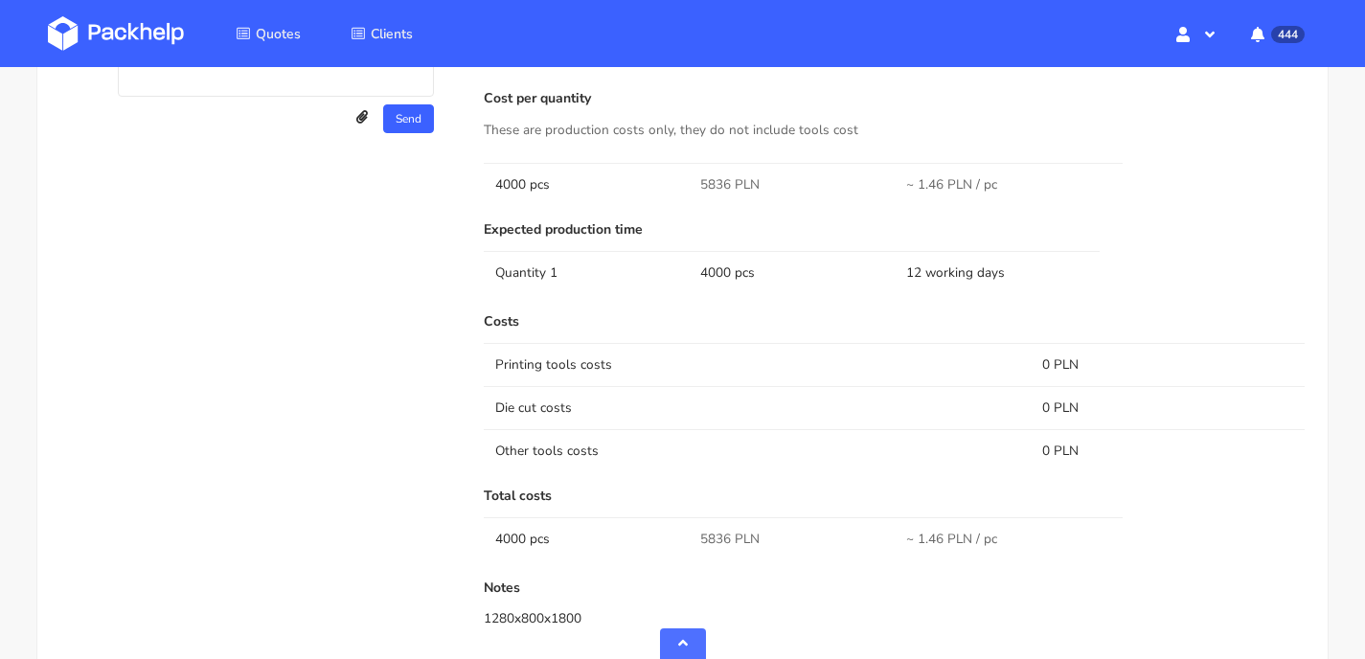
scroll to position [1486, 0]
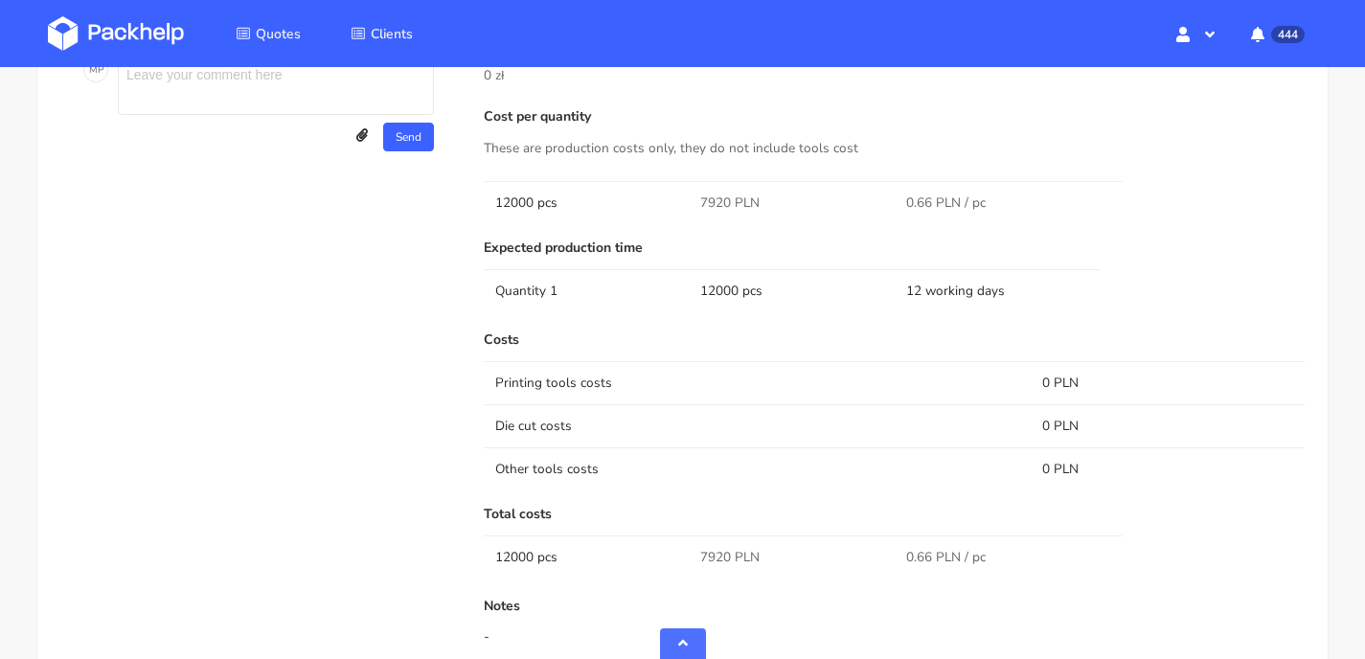
scroll to position [1530, 0]
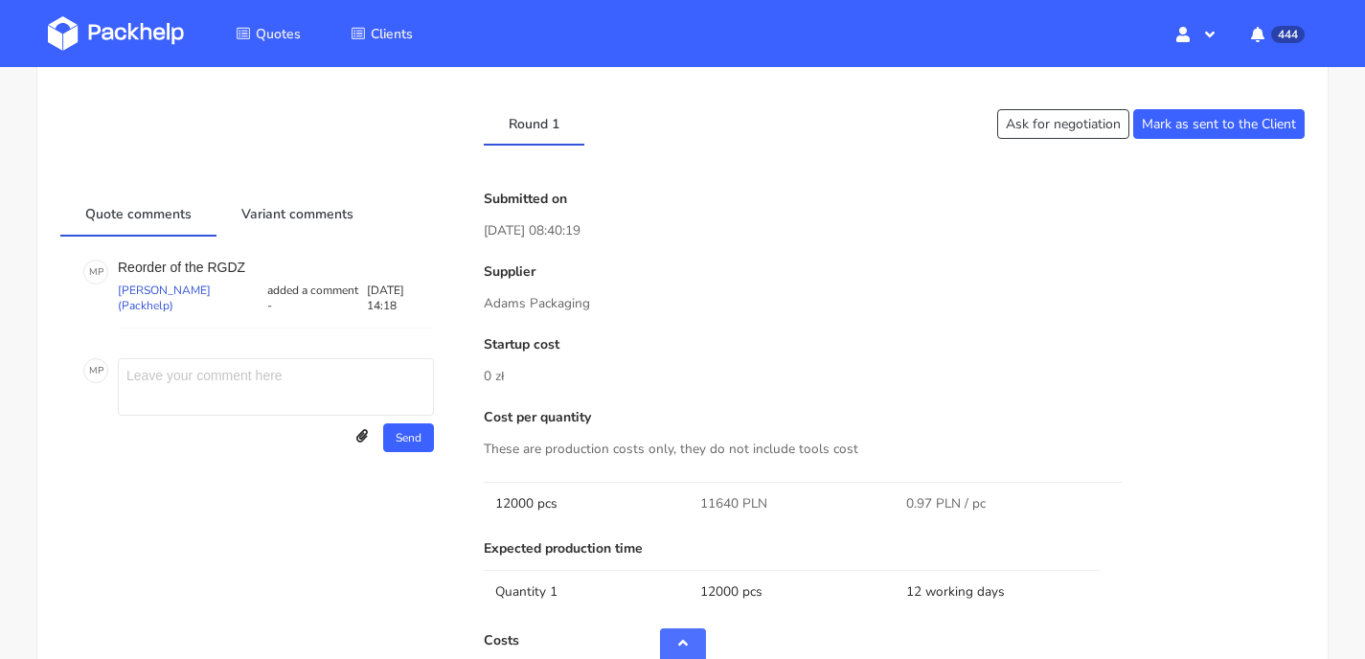
scroll to position [1477, 0]
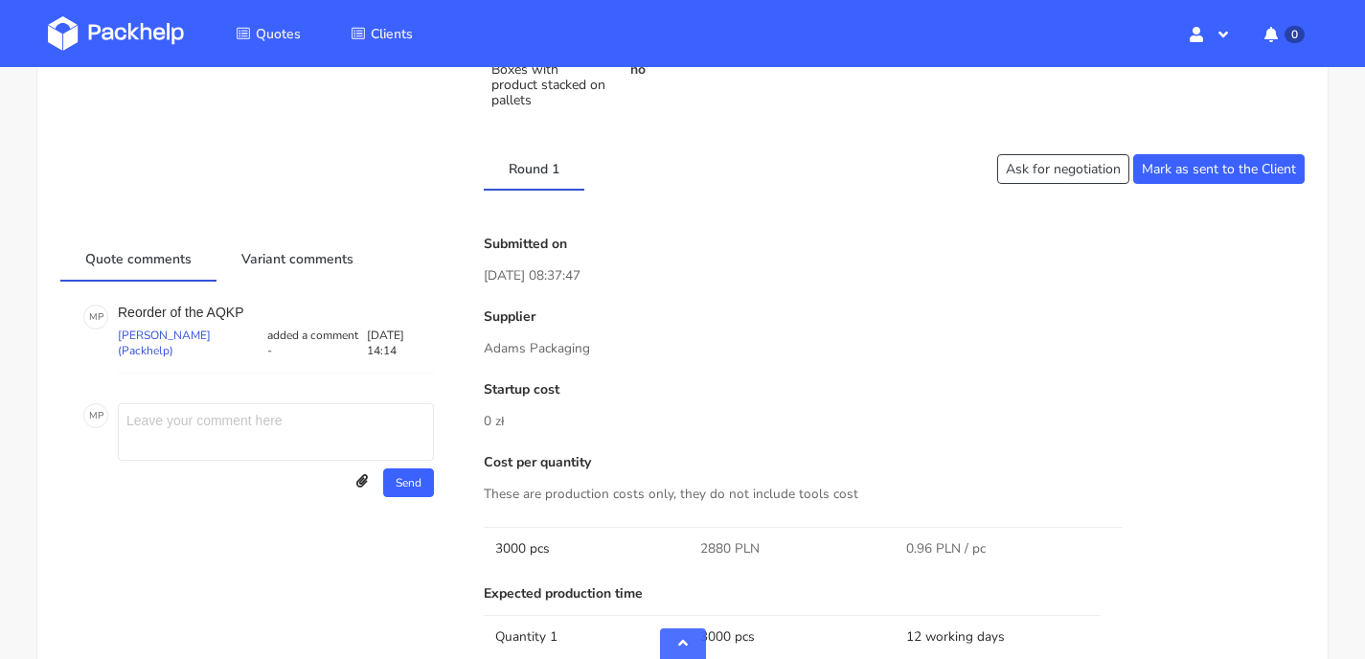
scroll to position [1296, 0]
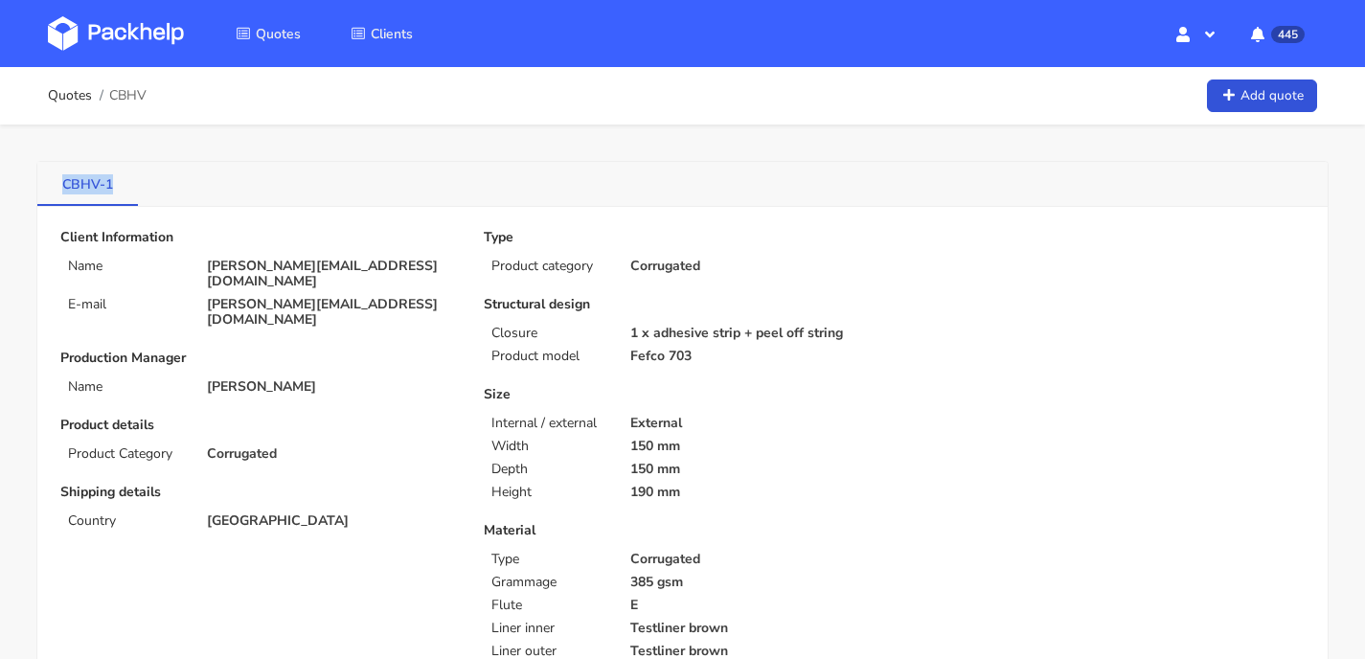
drag, startPoint x: 125, startPoint y: 178, endPoint x: 50, endPoint y: 177, distance: 74.7
click at [50, 177] on link "CBHV-1" at bounding box center [87, 183] width 101 height 42
copy link "CBHV-1"
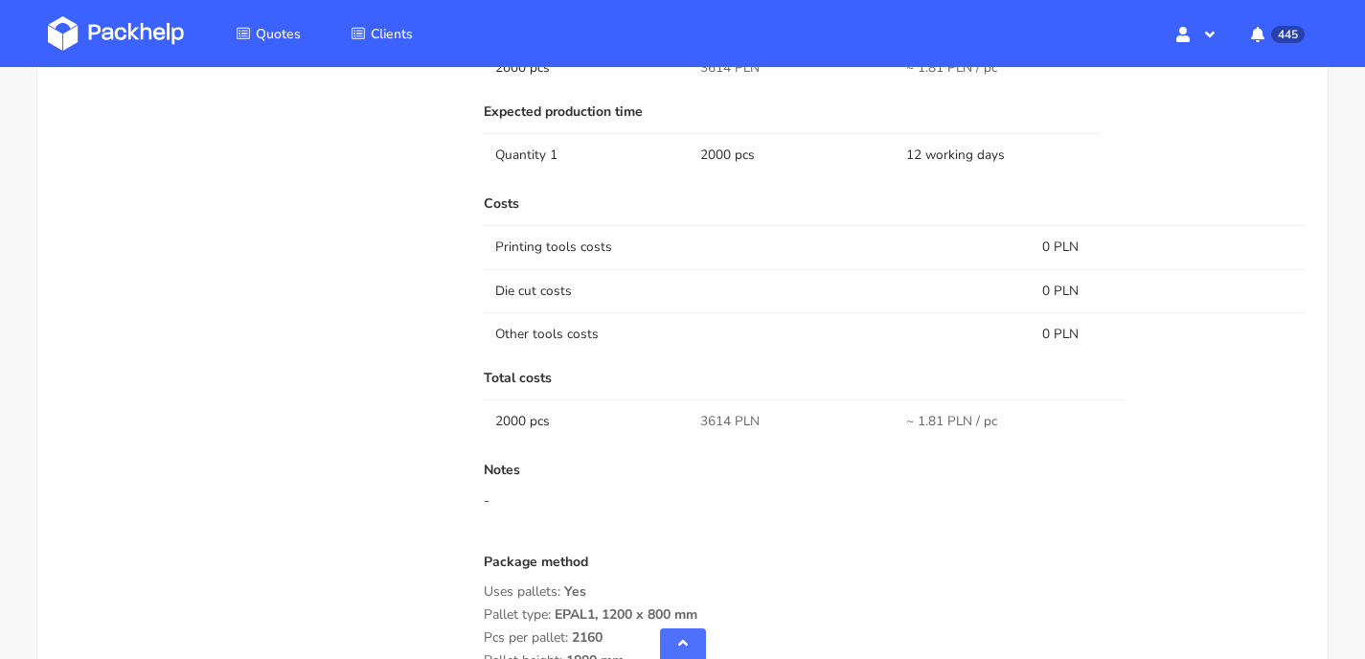
scroll to position [1429, 0]
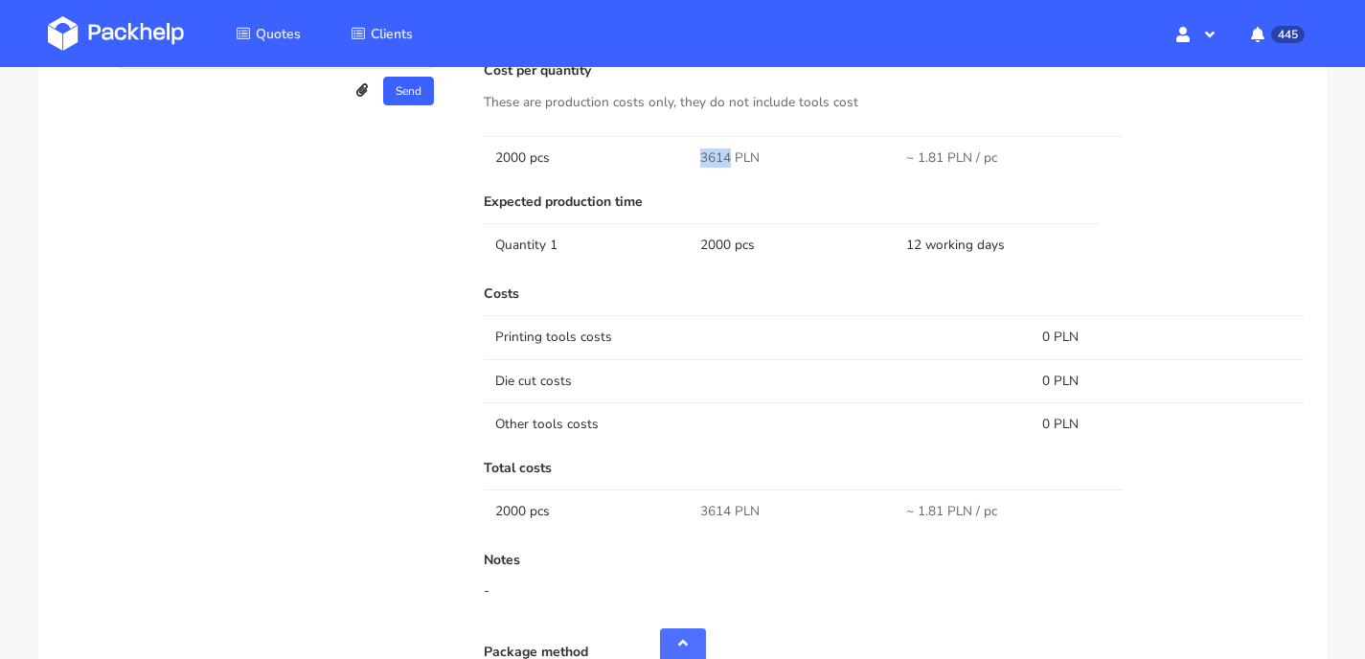
drag, startPoint x: 729, startPoint y: 140, endPoint x: 697, endPoint y: 140, distance: 31.6
click at [697, 140] on td "3614 PLN" at bounding box center [791, 157] width 205 height 43
copy span "3614"
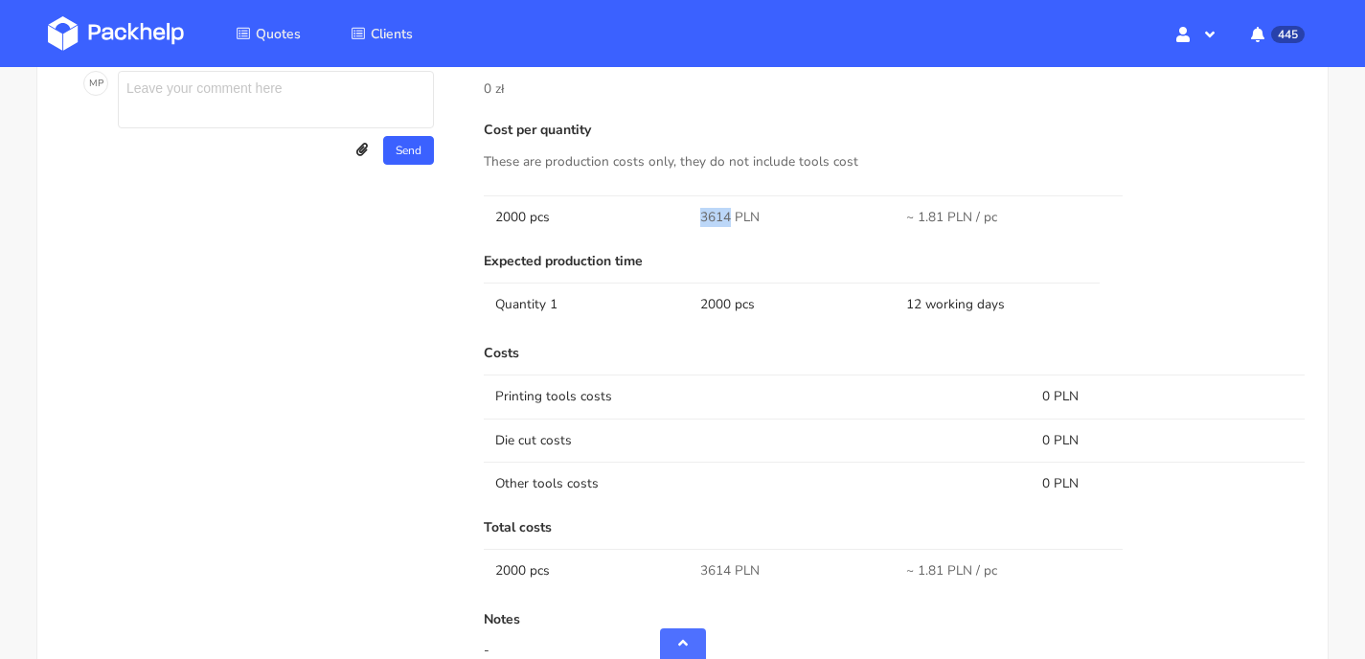
scroll to position [881, 0]
